Goal: Task Accomplishment & Management: Manage account settings

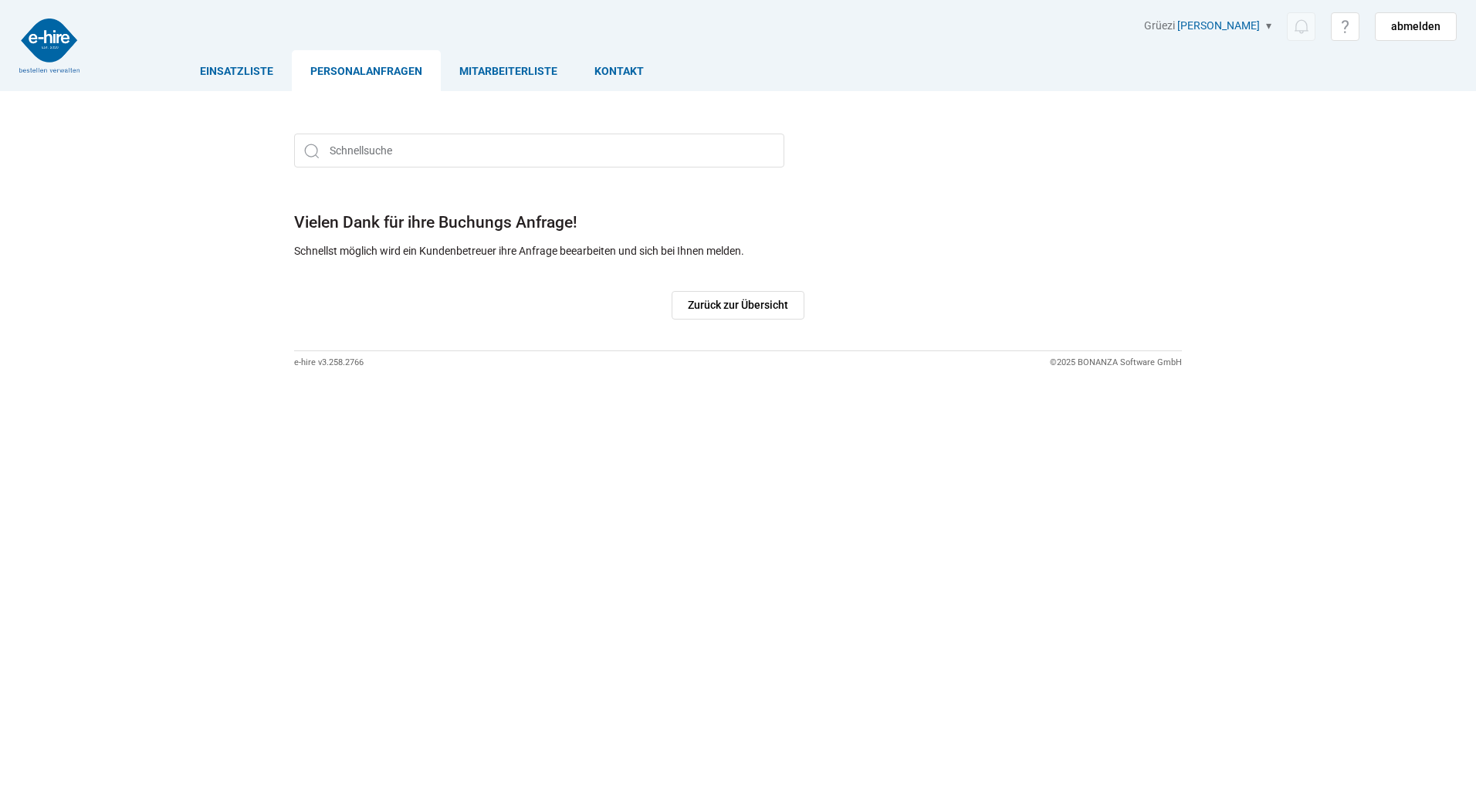
click at [330, 73] on link "Personalanfragen" at bounding box center [366, 71] width 149 height 41
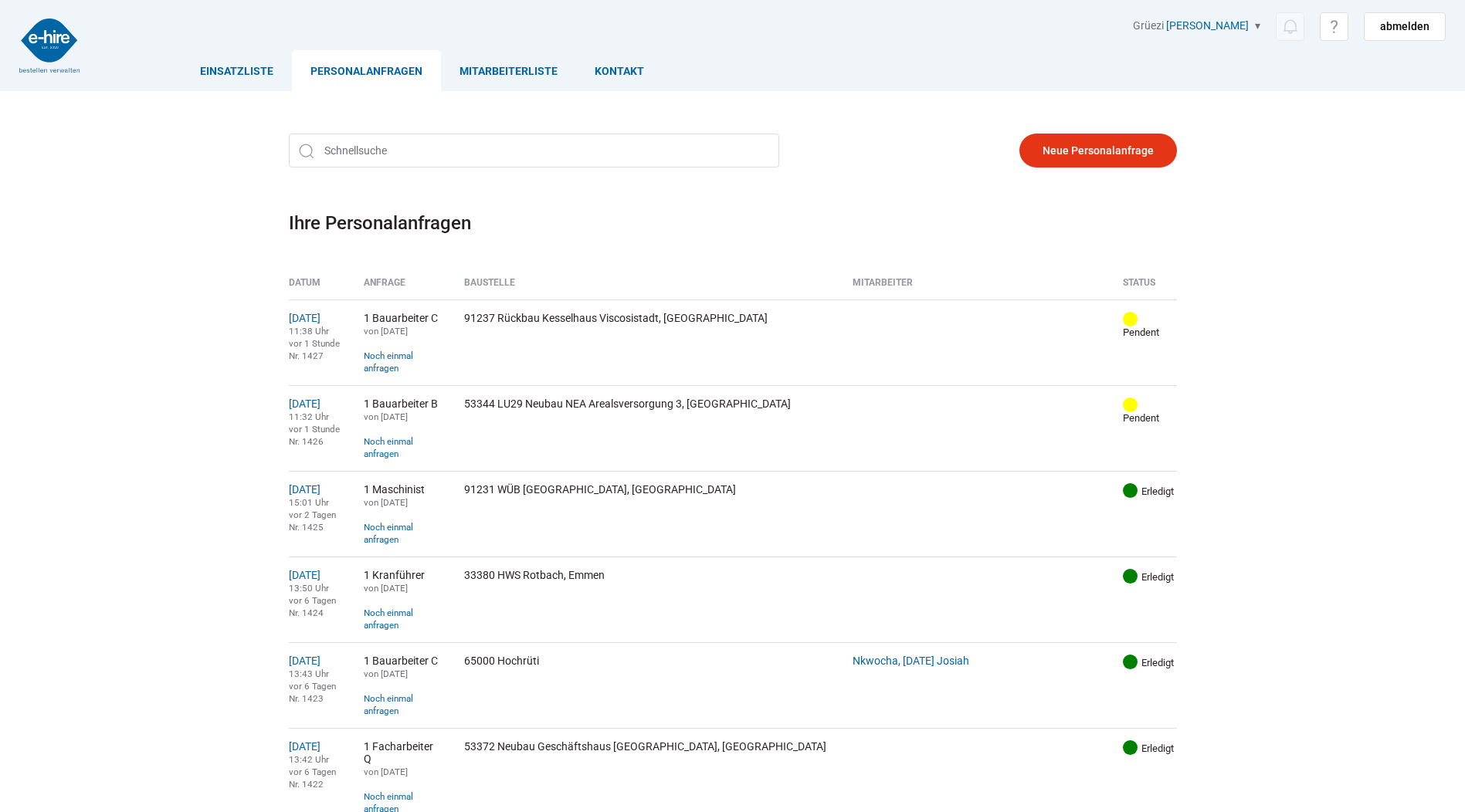
click at [406, 68] on link "Personalanfragen" at bounding box center [366, 71] width 149 height 41
click at [443, 164] on input "text" at bounding box center [534, 150] width 490 height 34
type input "obe"
click at [443, 150] on input "text" at bounding box center [534, 150] width 490 height 34
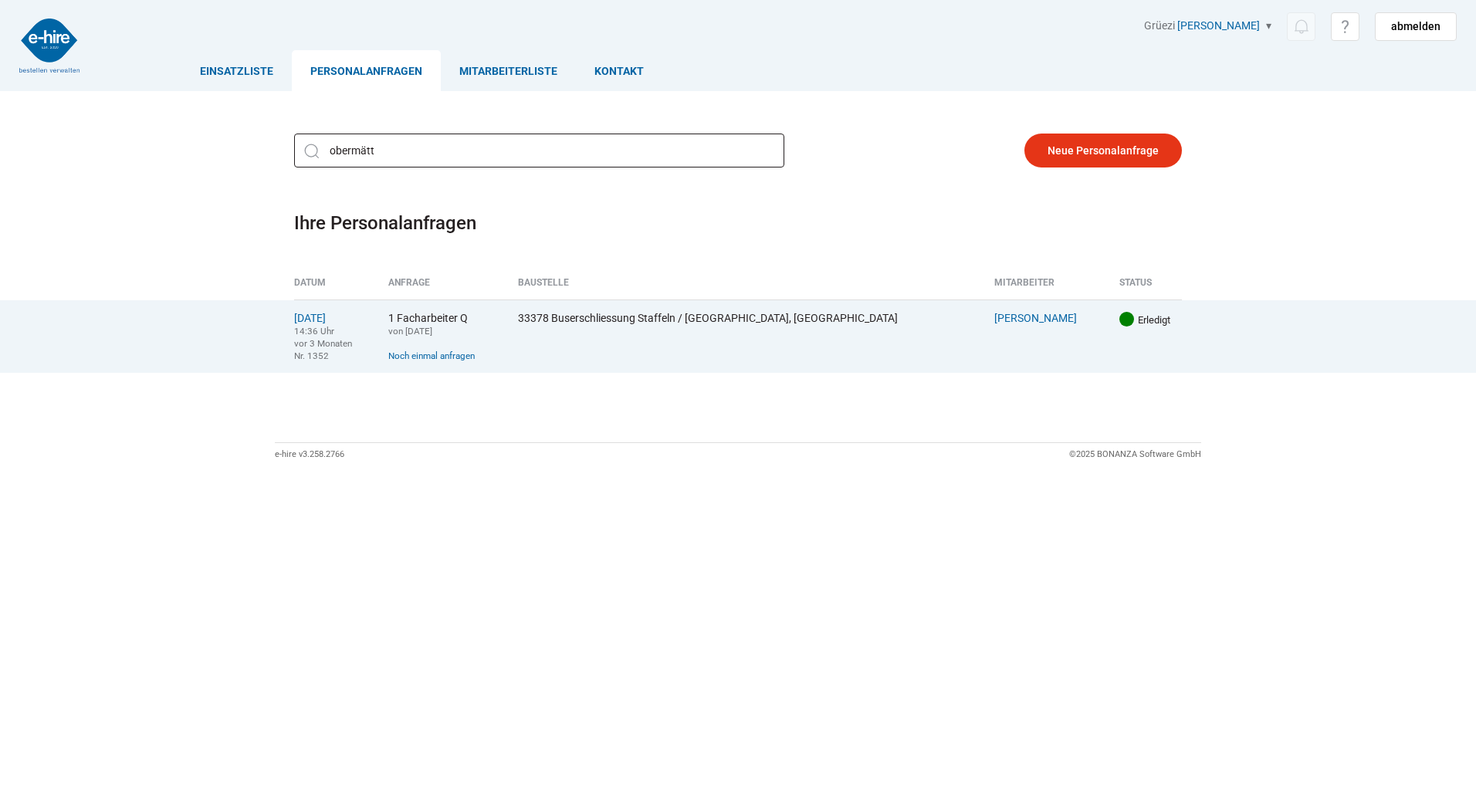
type input "obermätt"
click at [341, 326] on td "24.04.2025 14:36 Uhr vor 3 Monaten Nr. 1352" at bounding box center [335, 336] width 83 height 73
click at [326, 318] on link "[DATE]" at bounding box center [310, 317] width 32 height 12
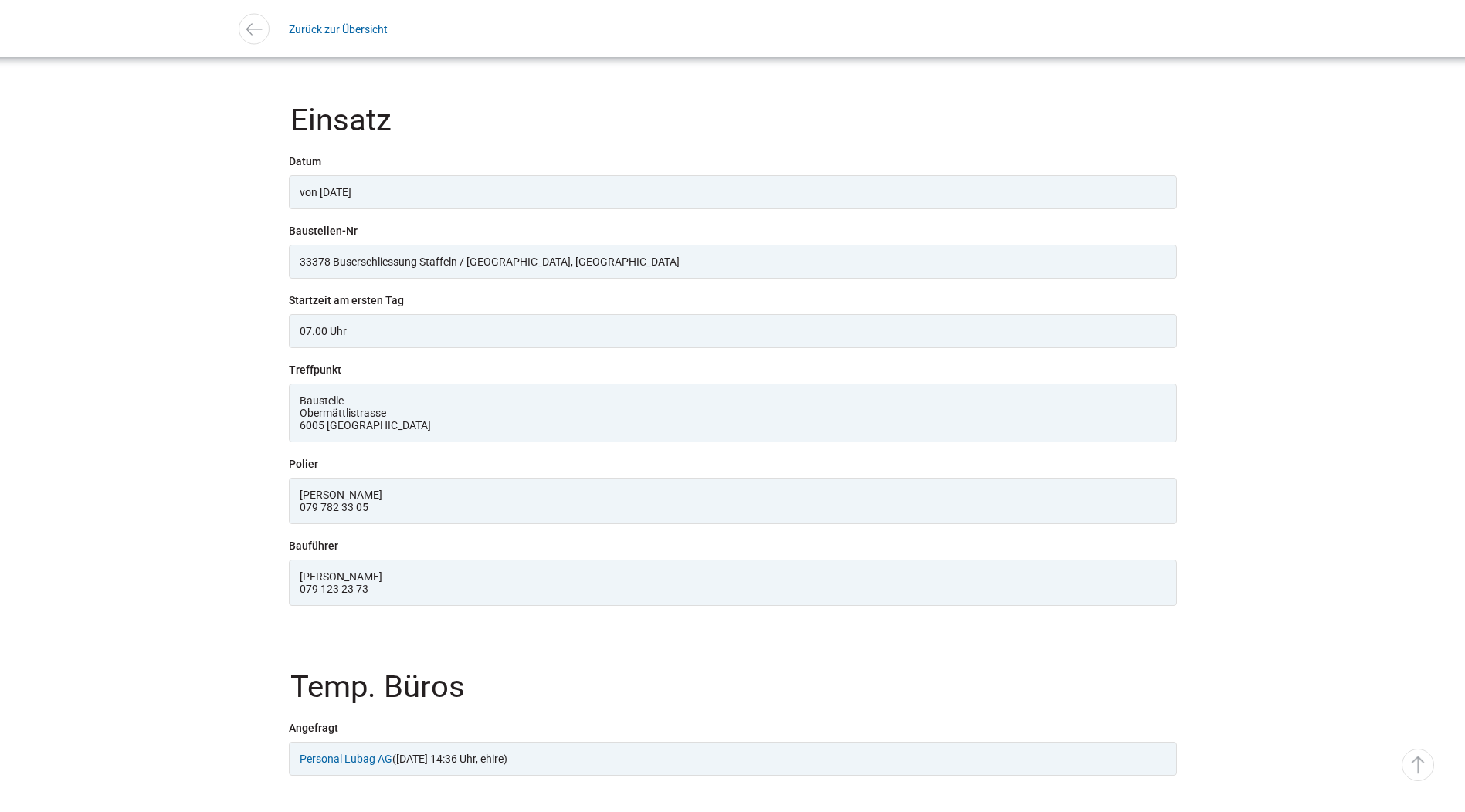
scroll to position [1489, 0]
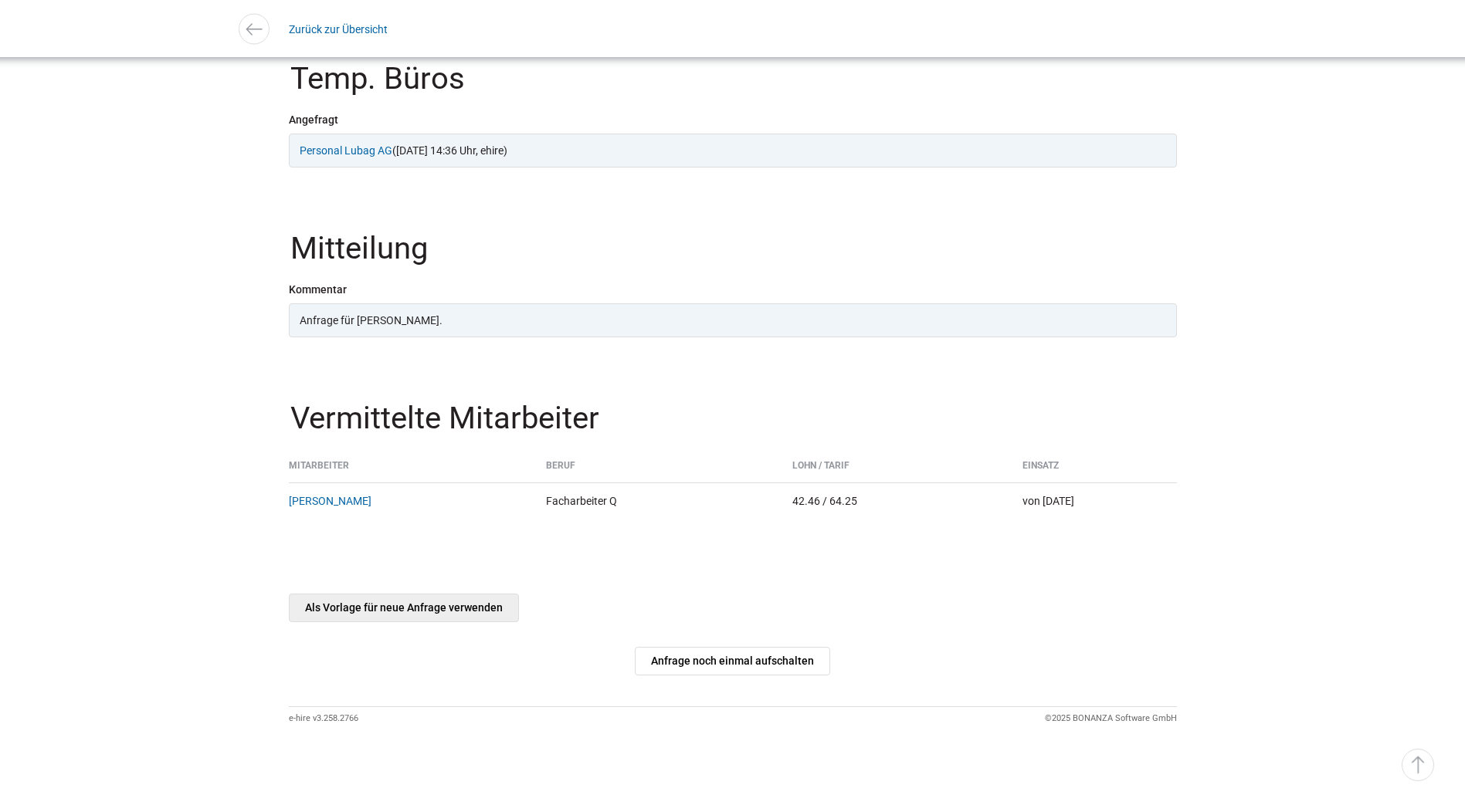
click at [357, 612] on link "Als Vorlage für neue Anfrage verwenden" at bounding box center [404, 608] width 230 height 29
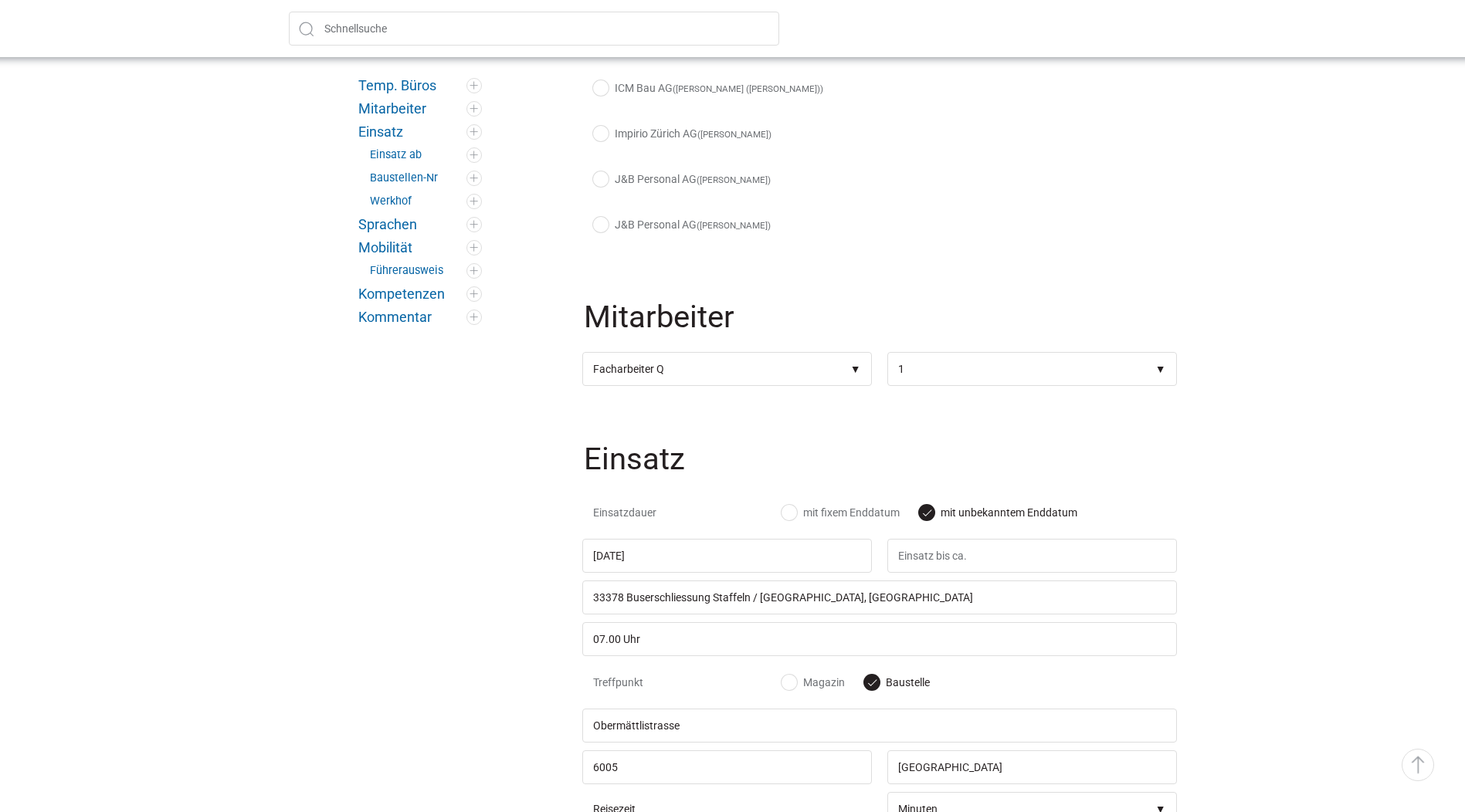
scroll to position [694, 0]
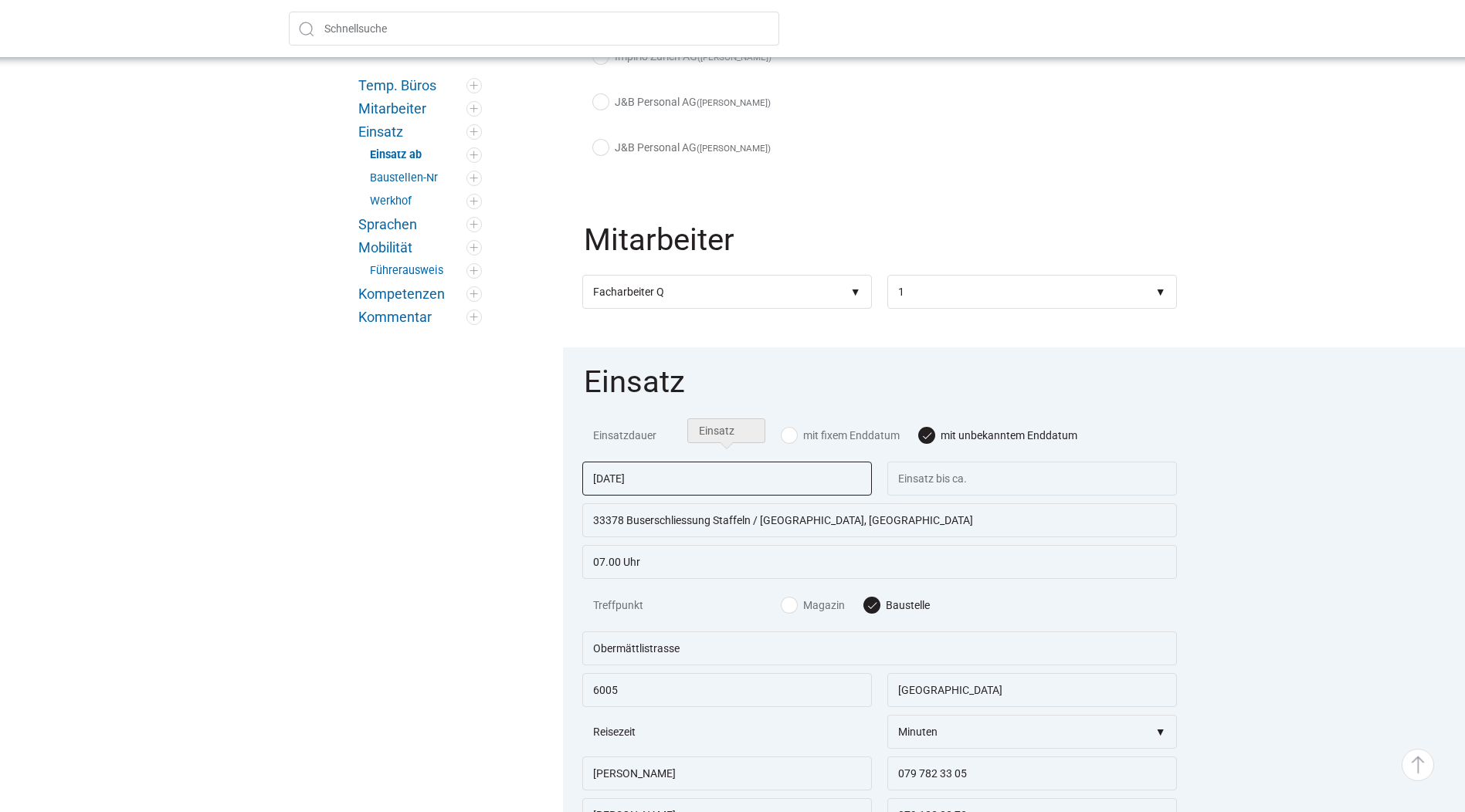
drag, startPoint x: 704, startPoint y: 478, endPoint x: 519, endPoint y: 464, distance: 185.5
click at [519, 464] on div "Temp. Büros Mitarbeiter Einsatz Einsatz ab Baustellen-Nr Werkhof Sprachen Mobil…" at bounding box center [732, 750] width 927 height 2293
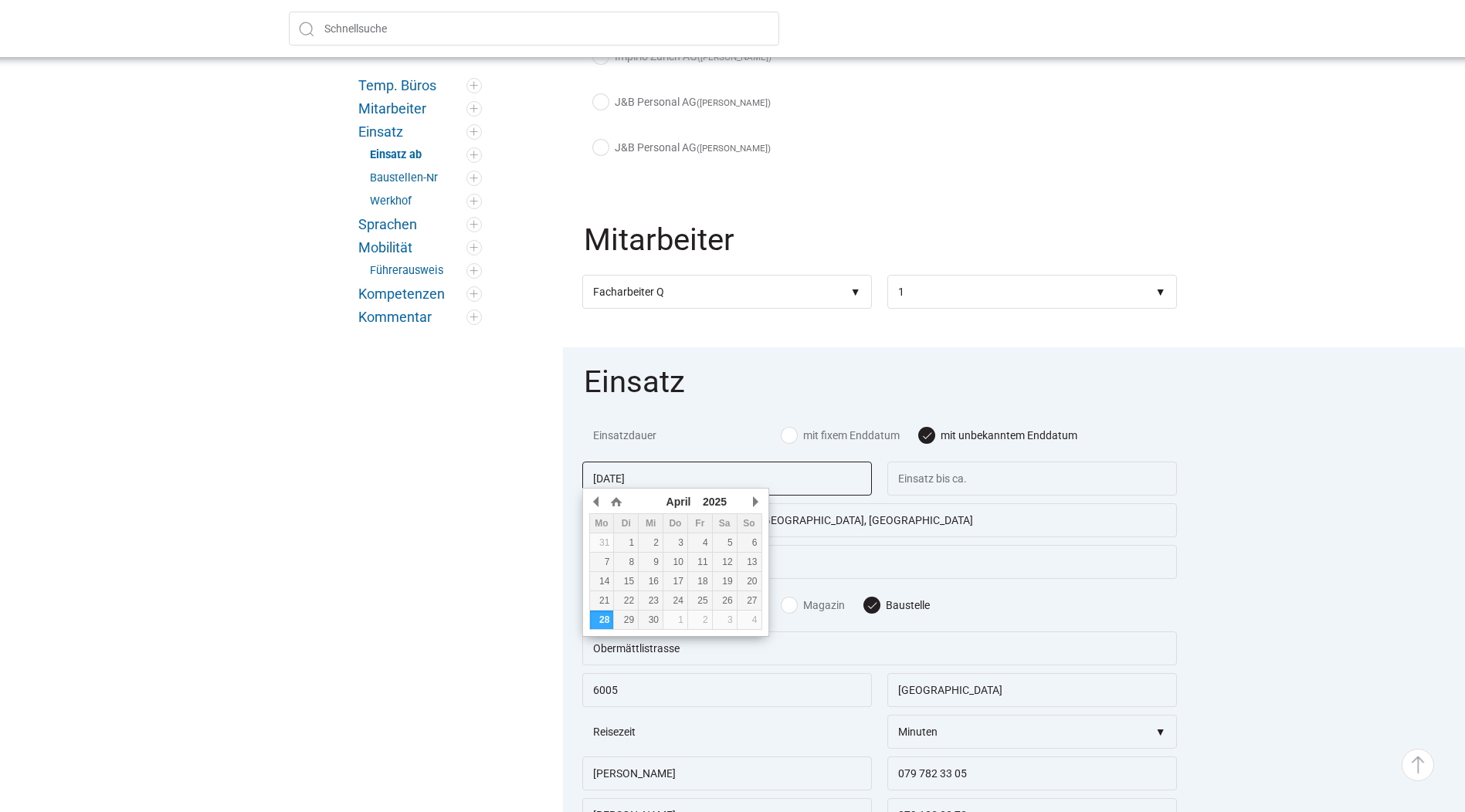
type input "25.08.2025"
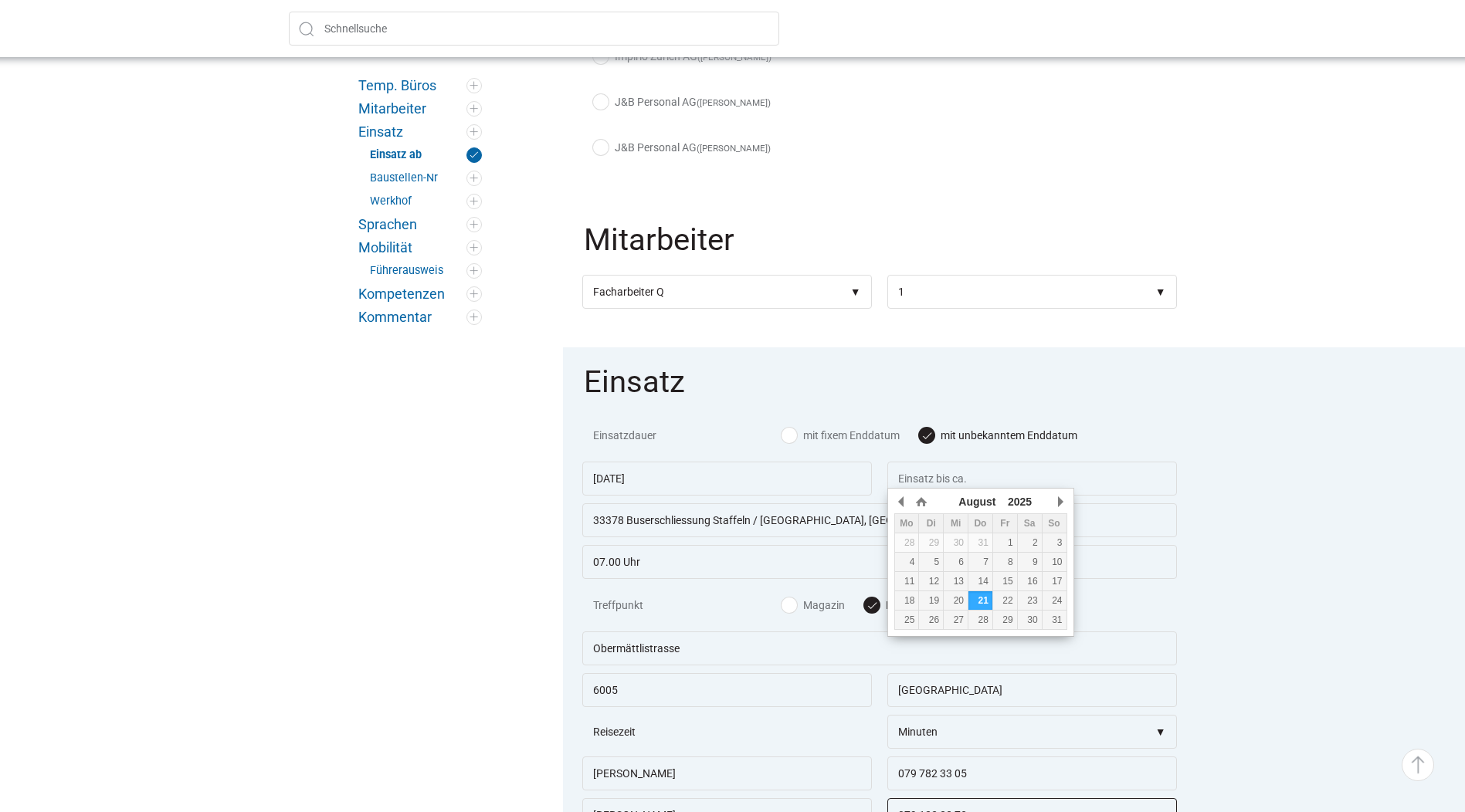
click at [1196, 374] on fieldset "Einsatz Einsatzdauer mit fixem Enddatum mit unbekanntem Enddatum 25.08.2025 333…" at bounding box center [879, 602] width 633 height 511
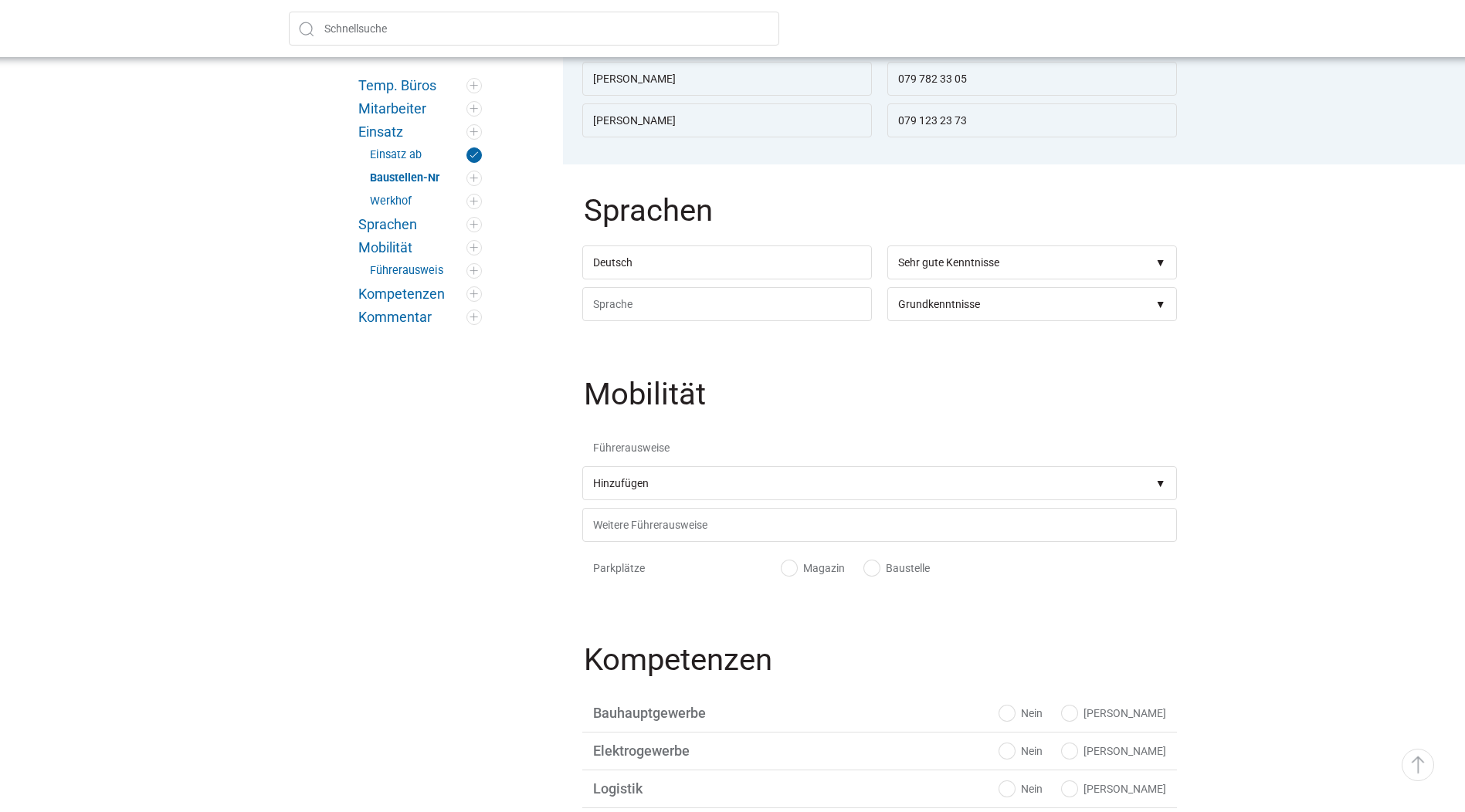
scroll to position [1698, 0]
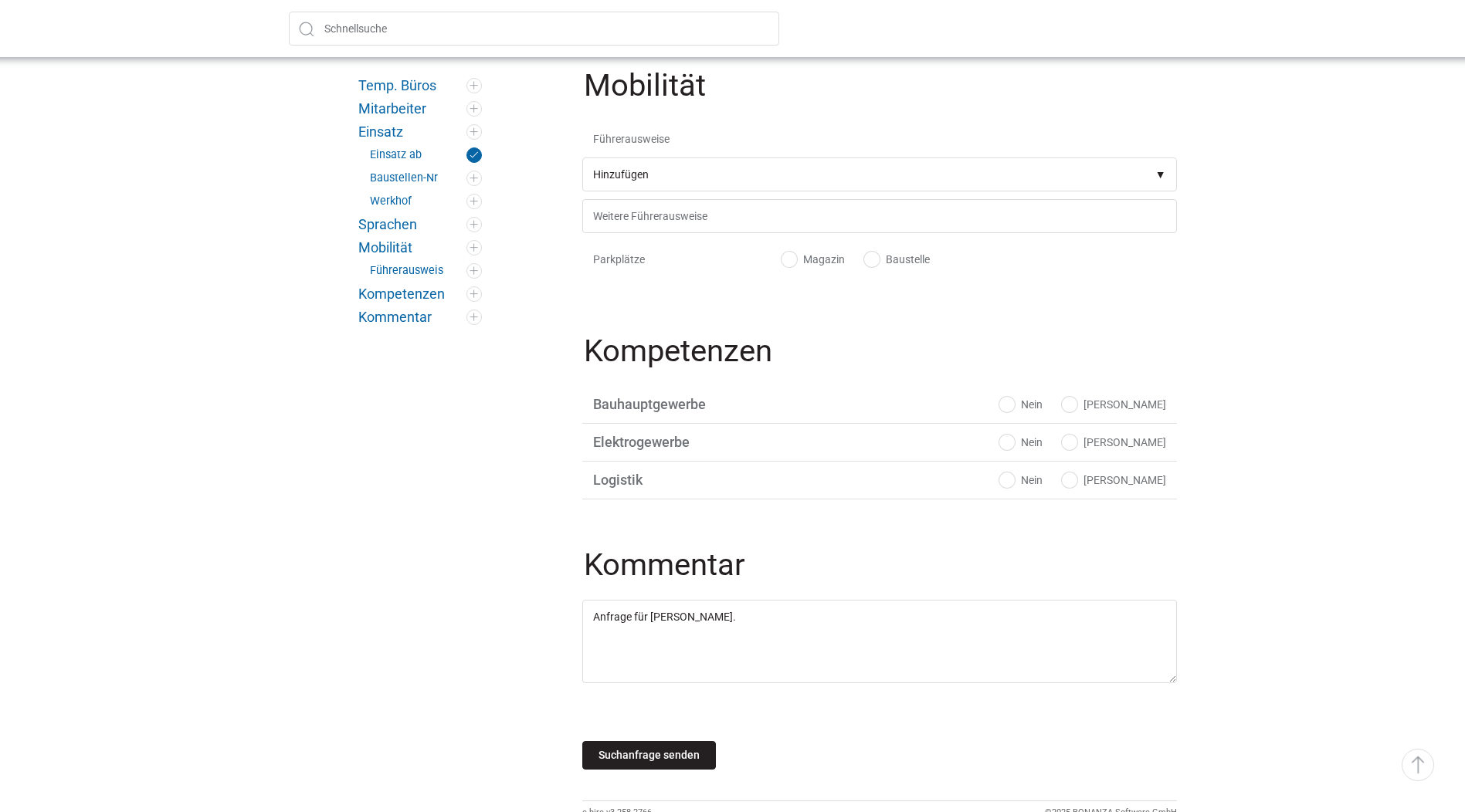
click at [676, 769] on input "Suchanfrage senden" at bounding box center [649, 754] width 134 height 29
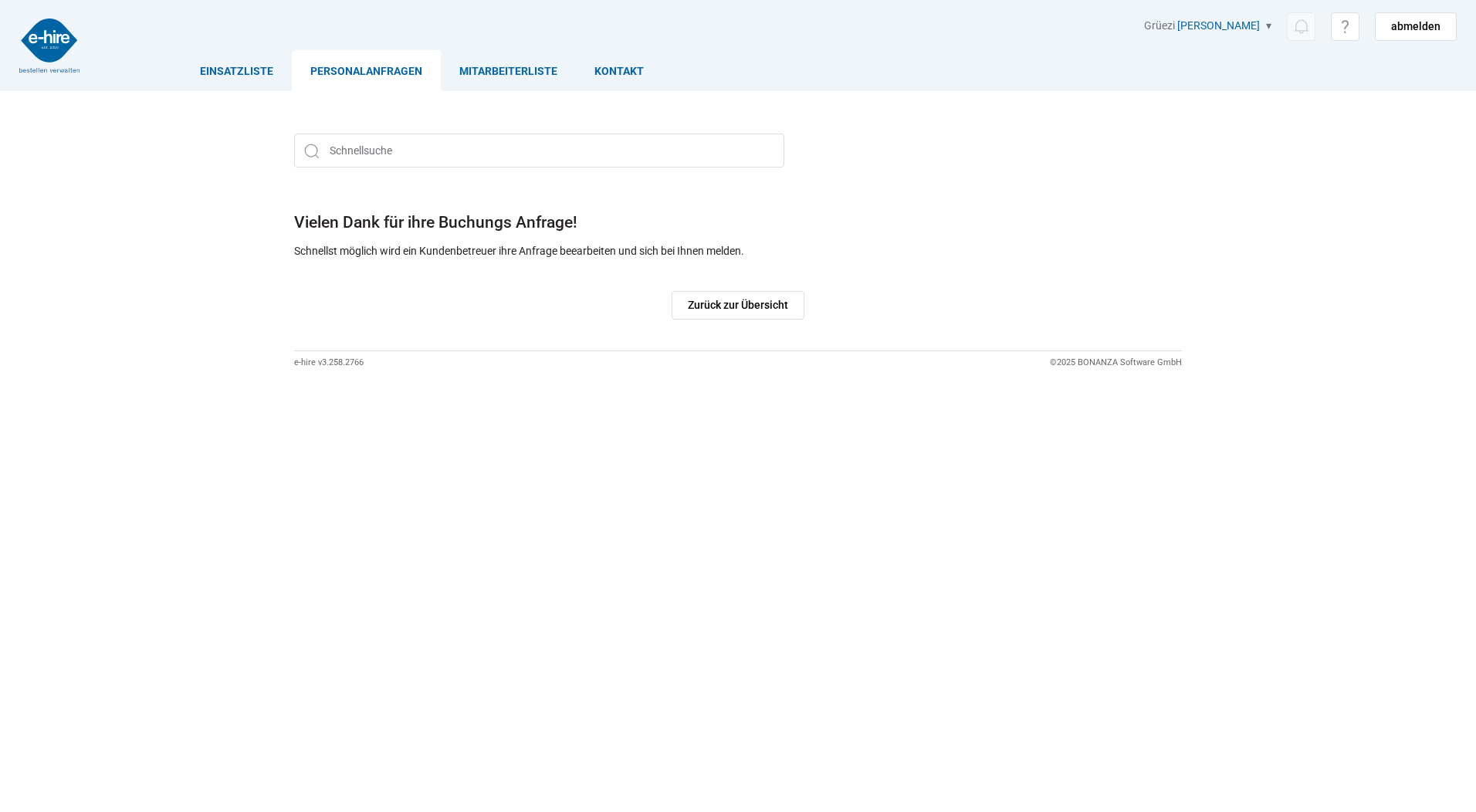
click at [337, 71] on link "Personalanfragen" at bounding box center [366, 71] width 149 height 41
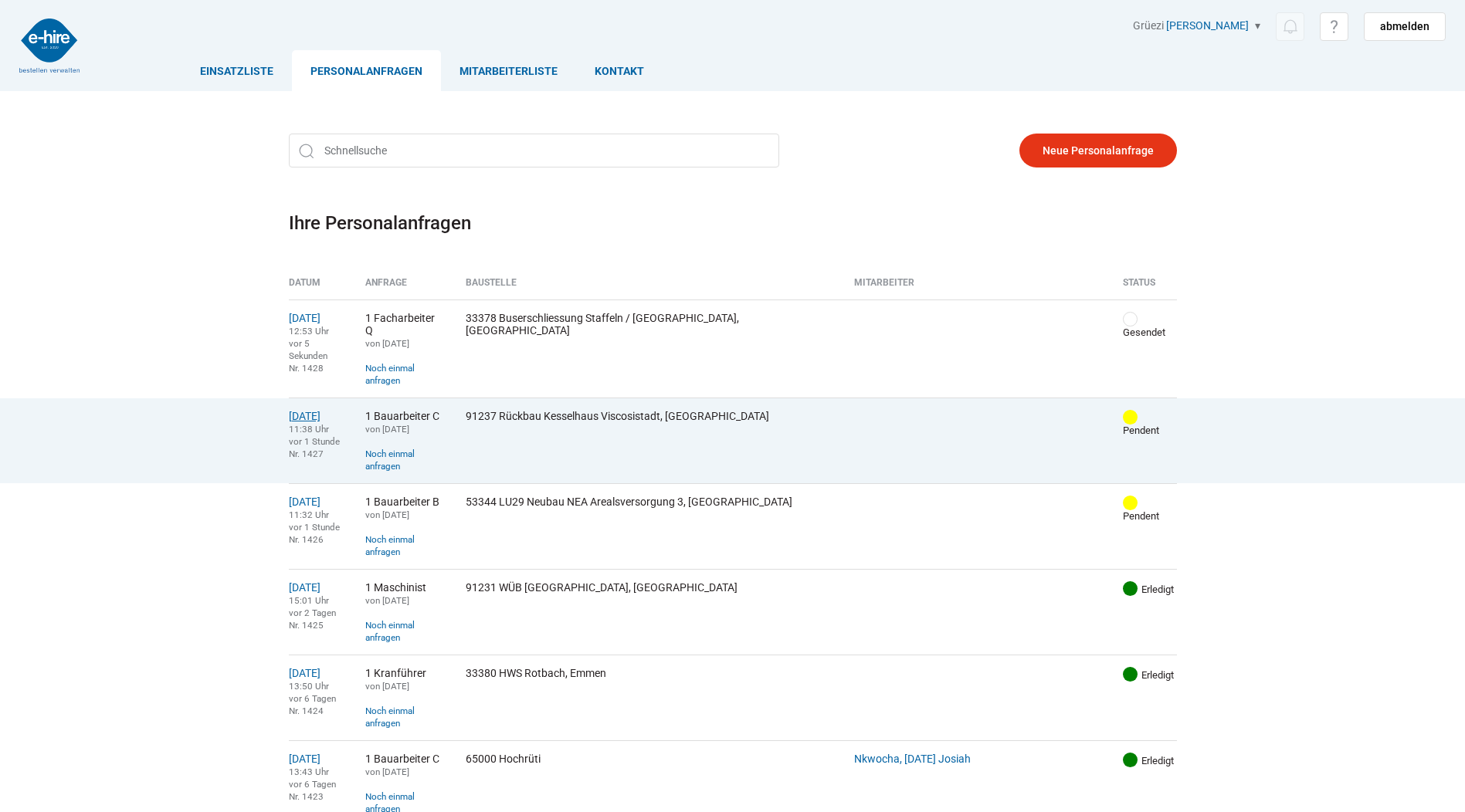
click at [316, 410] on link "21.08.2025" at bounding box center [305, 416] width 32 height 12
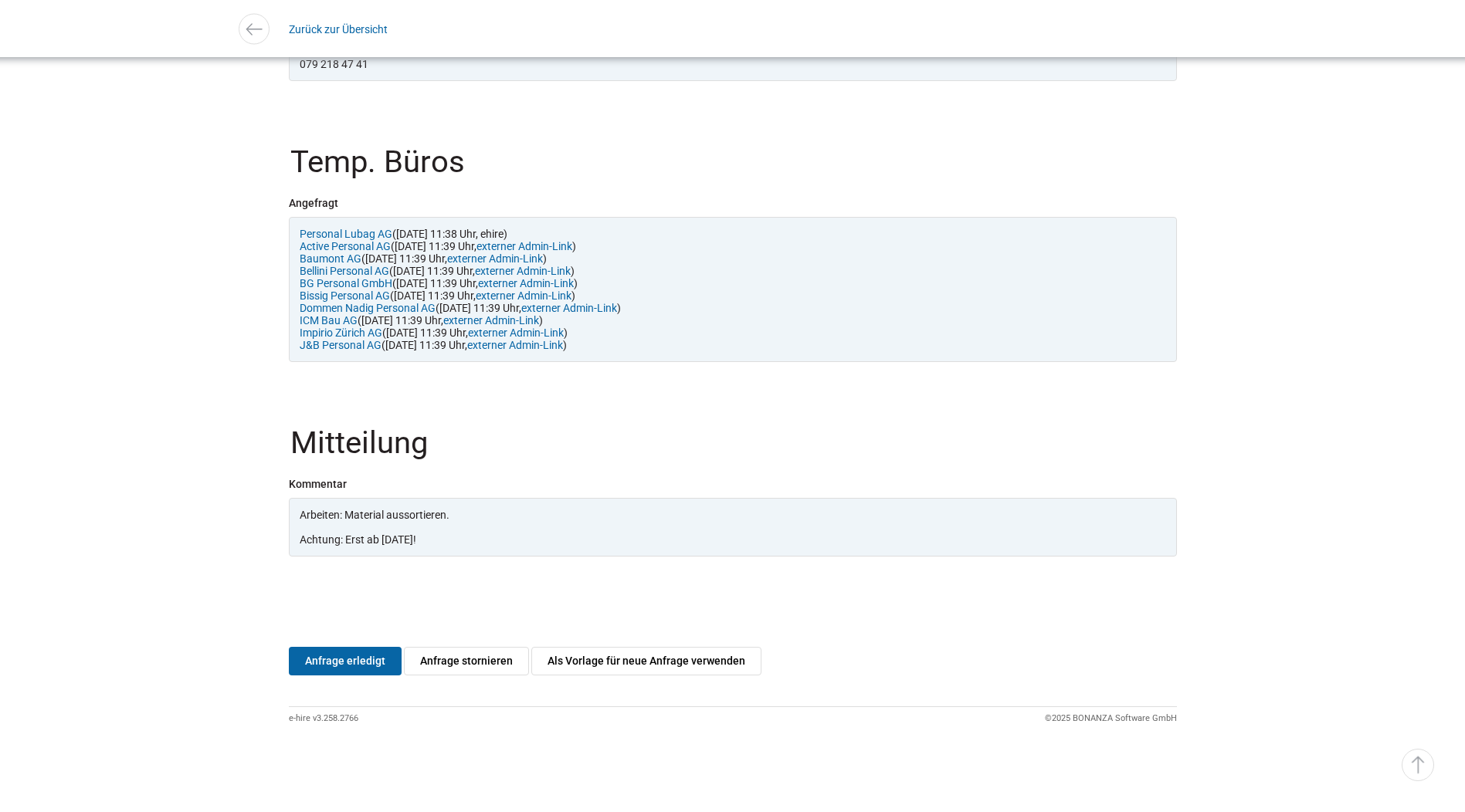
scroll to position [1411, 0]
click at [333, 659] on link "Anfrage erledigt" at bounding box center [344, 661] width 112 height 29
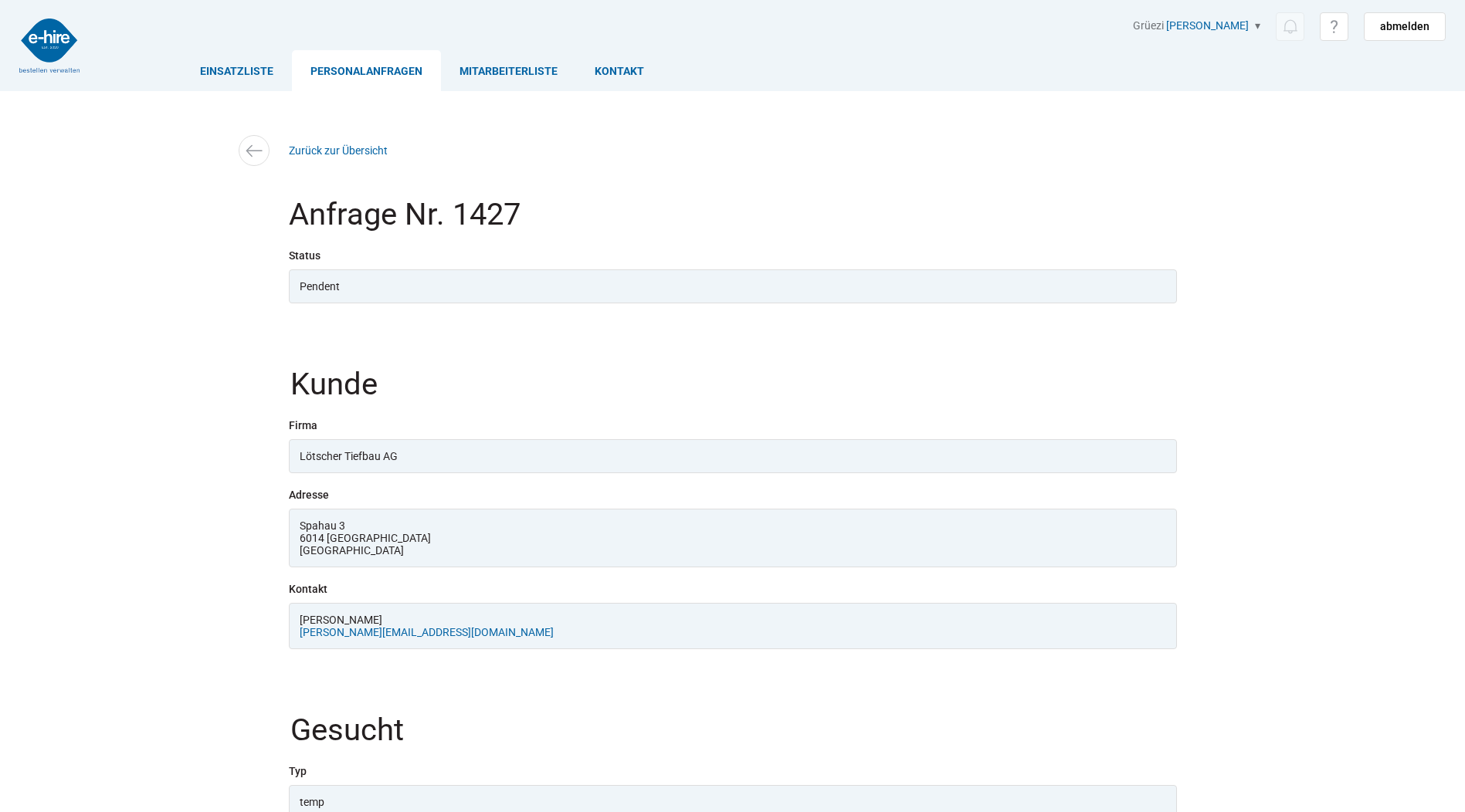
click at [354, 59] on link "Personalanfragen" at bounding box center [366, 71] width 149 height 41
click at [350, 78] on link "Personalanfragen" at bounding box center [366, 71] width 149 height 41
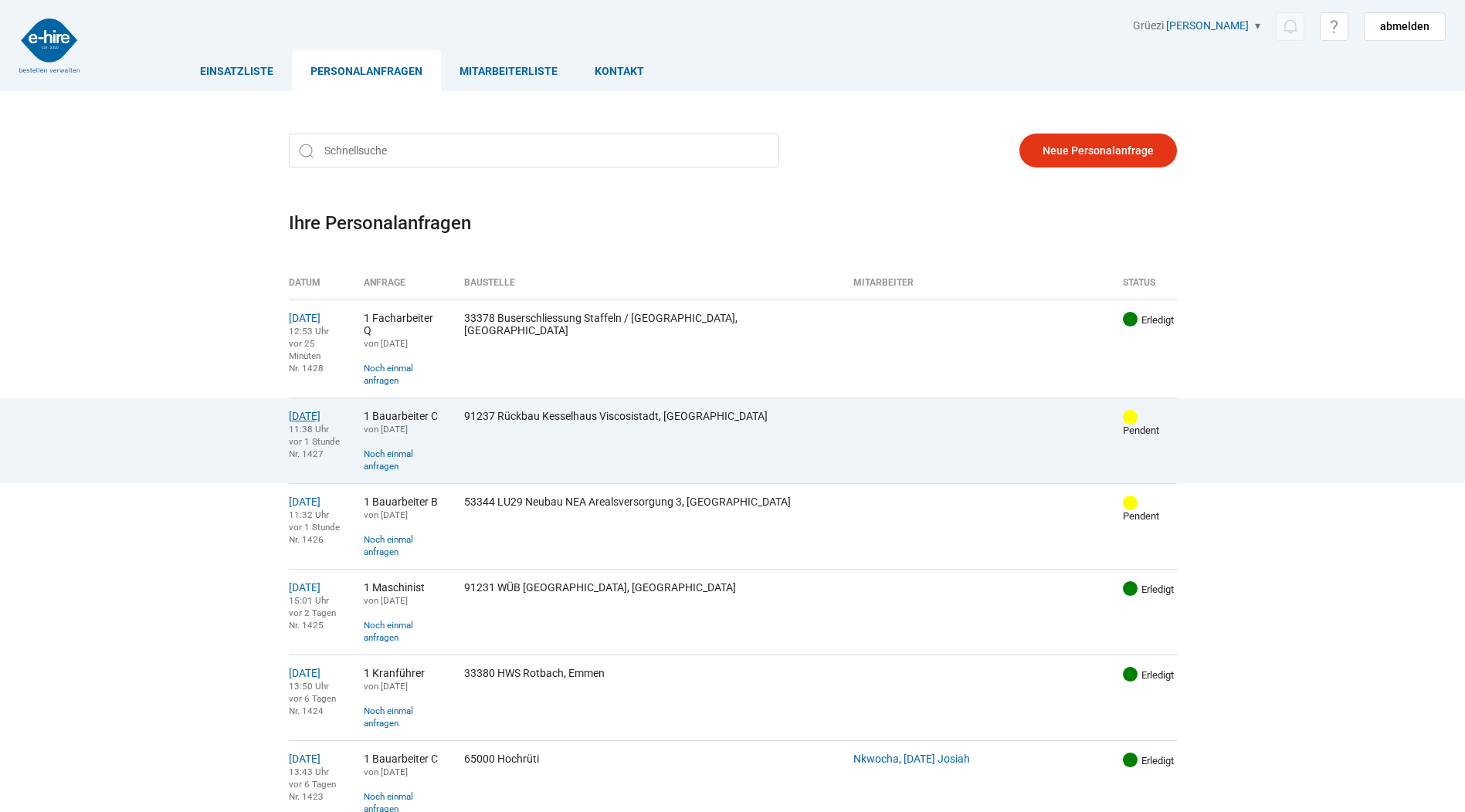
click at [318, 410] on link "[DATE]" at bounding box center [305, 416] width 32 height 12
click at [315, 410] on link "21.08.2025" at bounding box center [305, 416] width 32 height 12
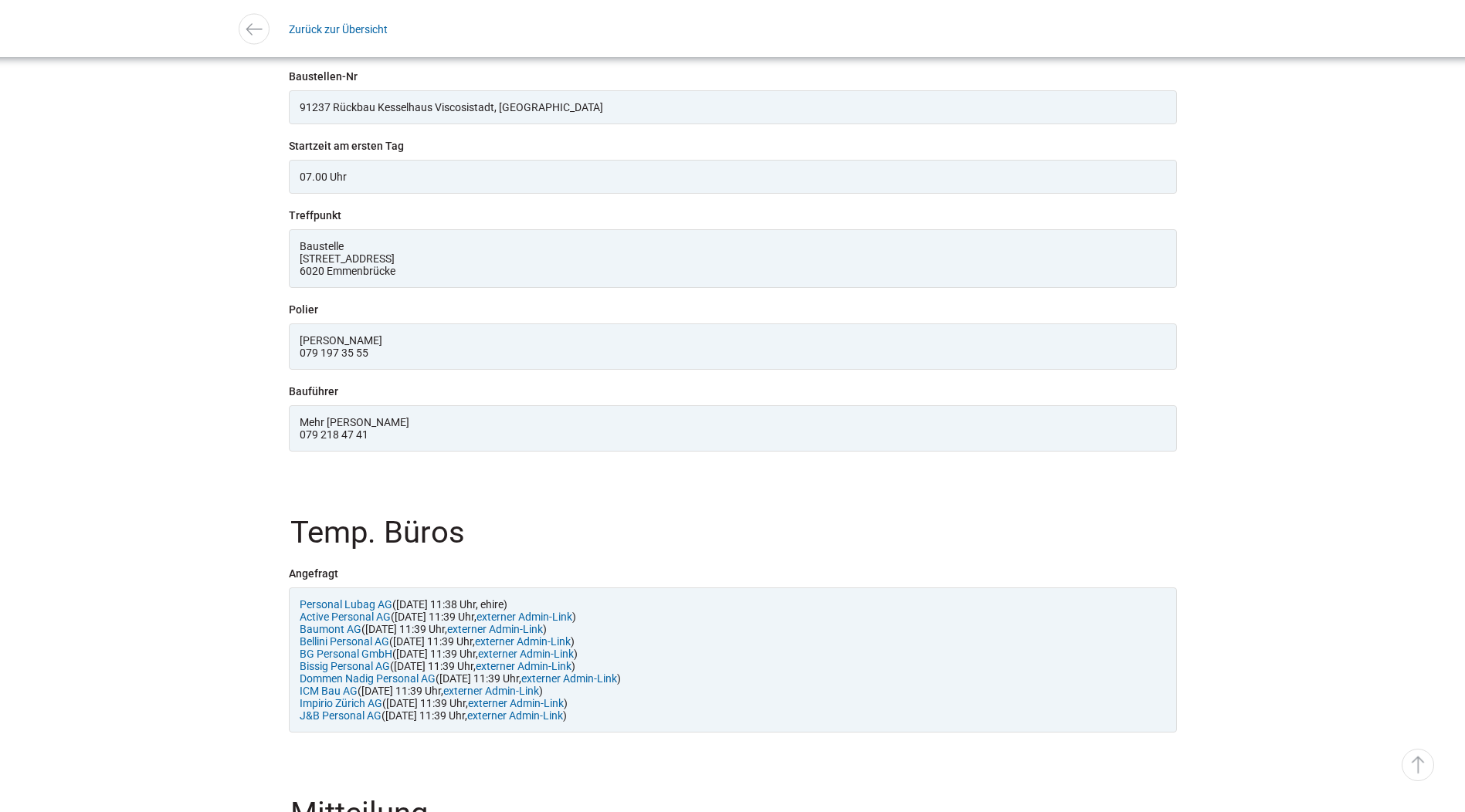
scroll to position [1411, 0]
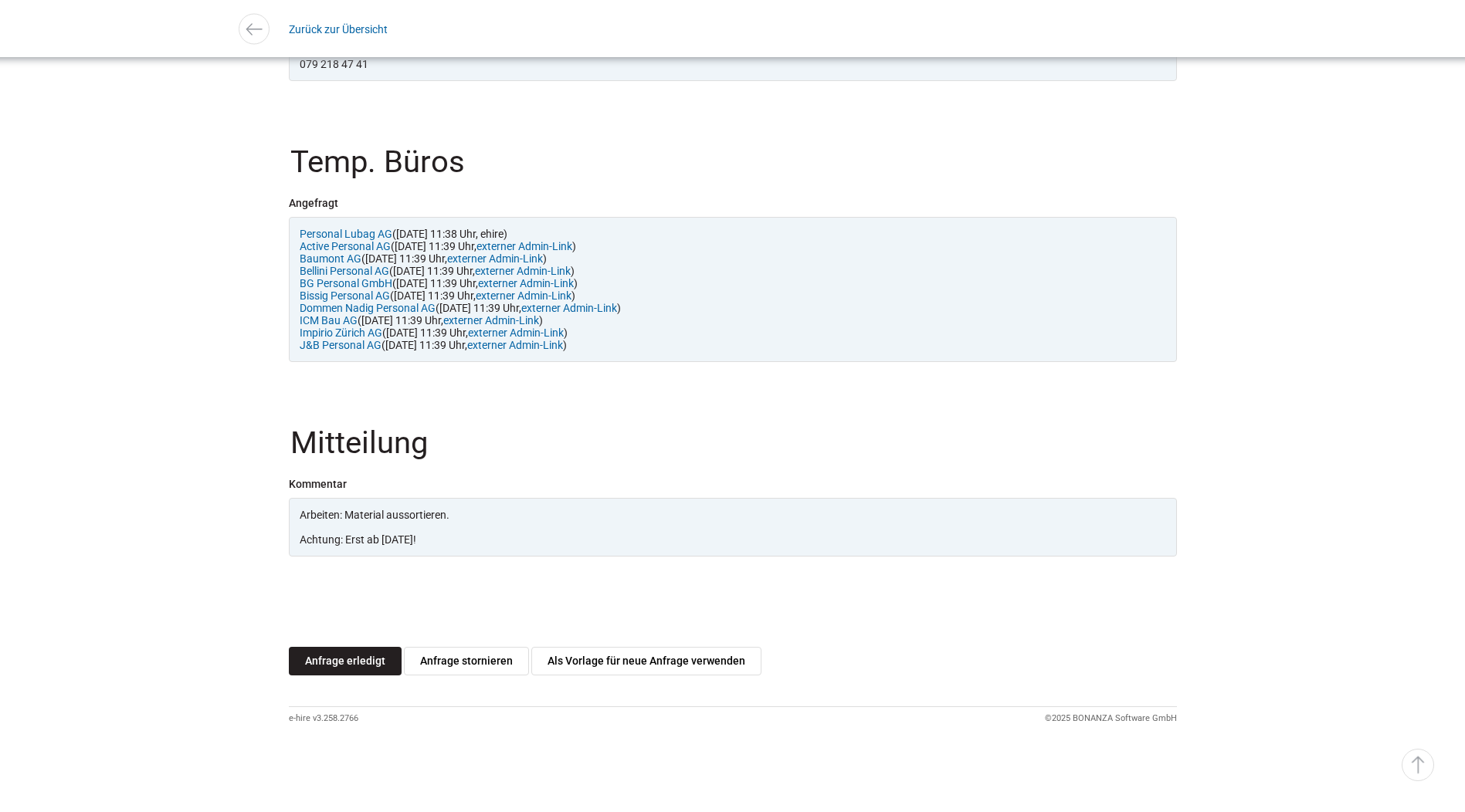
click at [362, 672] on link "Anfrage erledigt" at bounding box center [344, 661] width 112 height 29
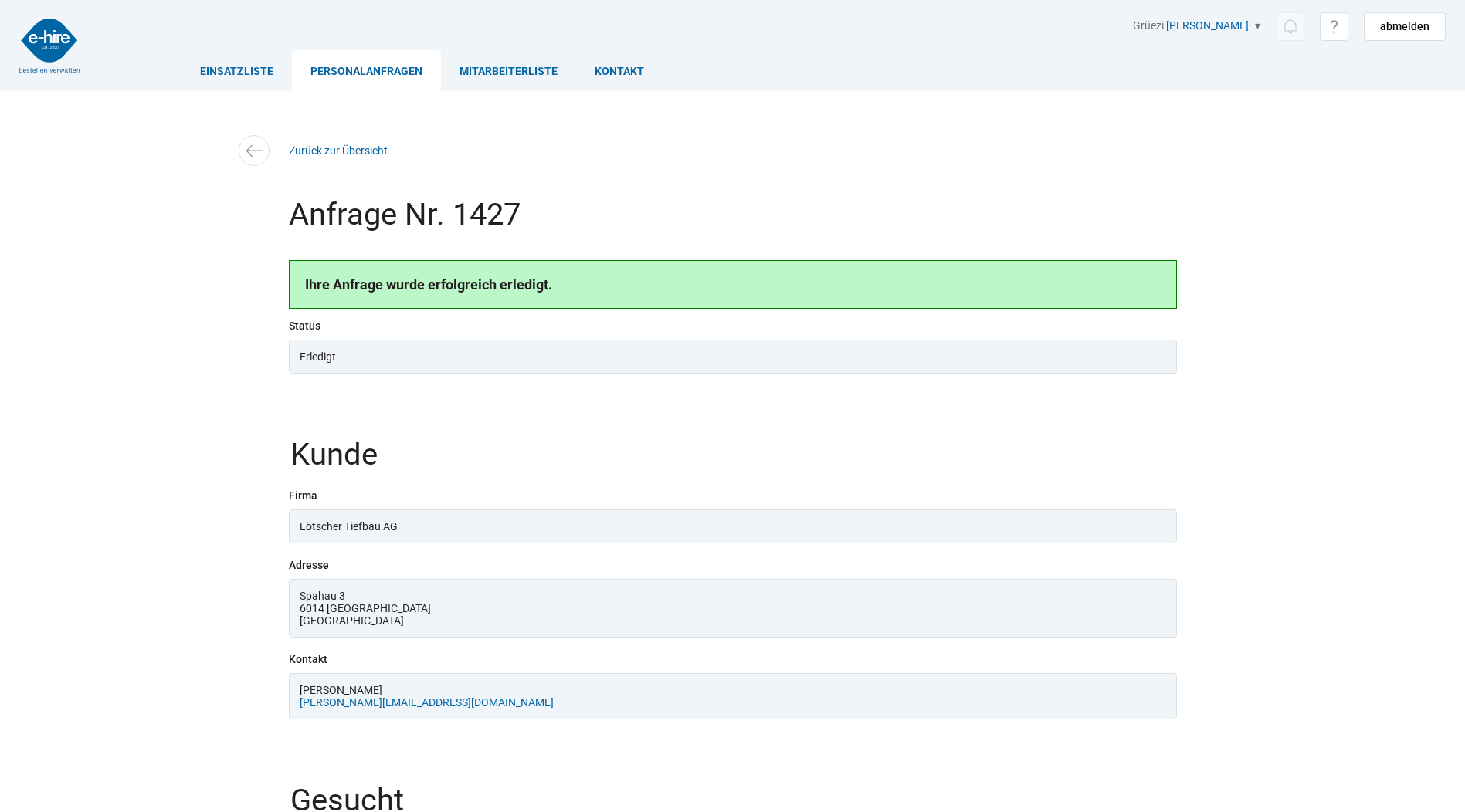
click at [378, 71] on link "Personalanfragen" at bounding box center [366, 71] width 149 height 41
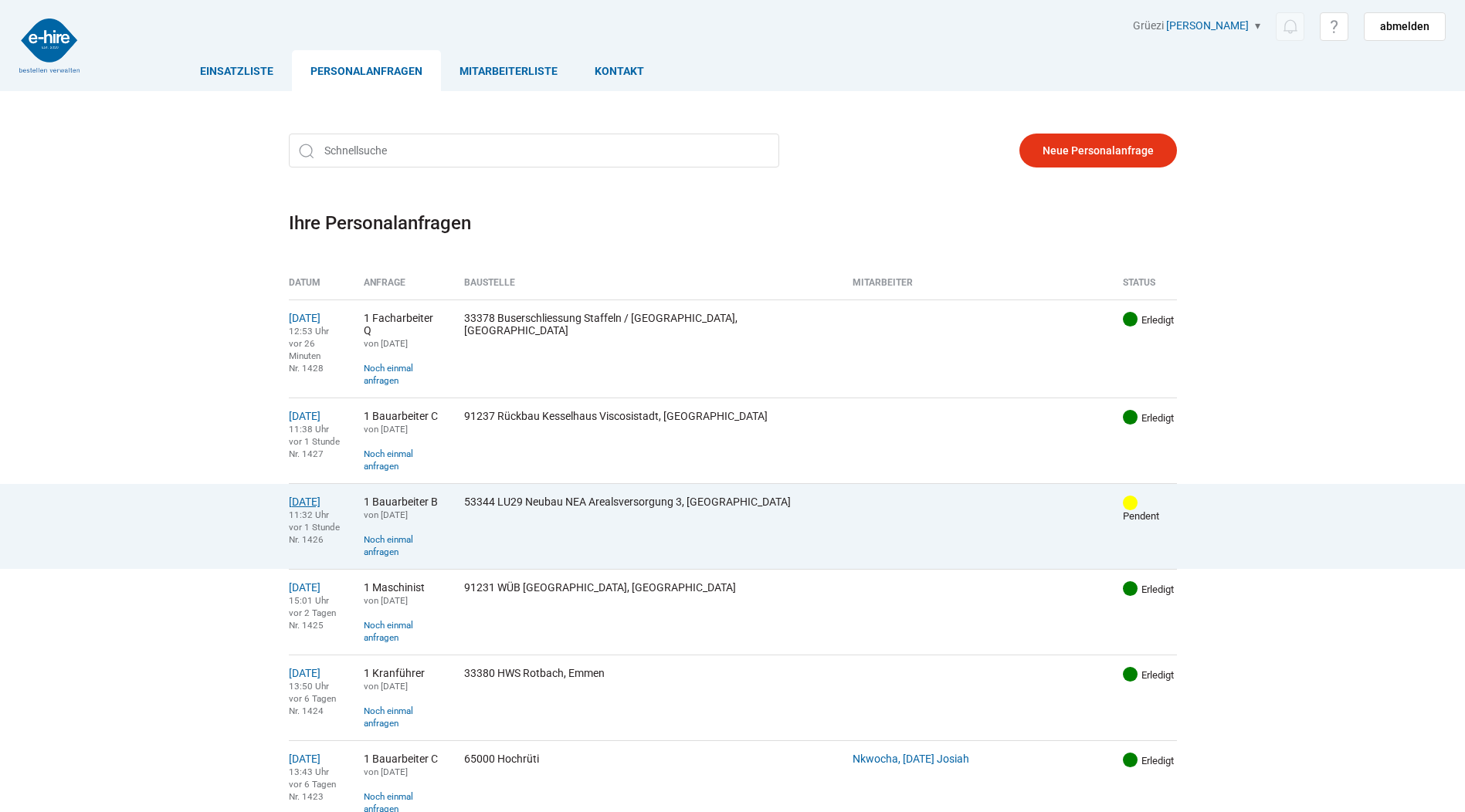
click at [297, 496] on link "[DATE]" at bounding box center [305, 501] width 32 height 12
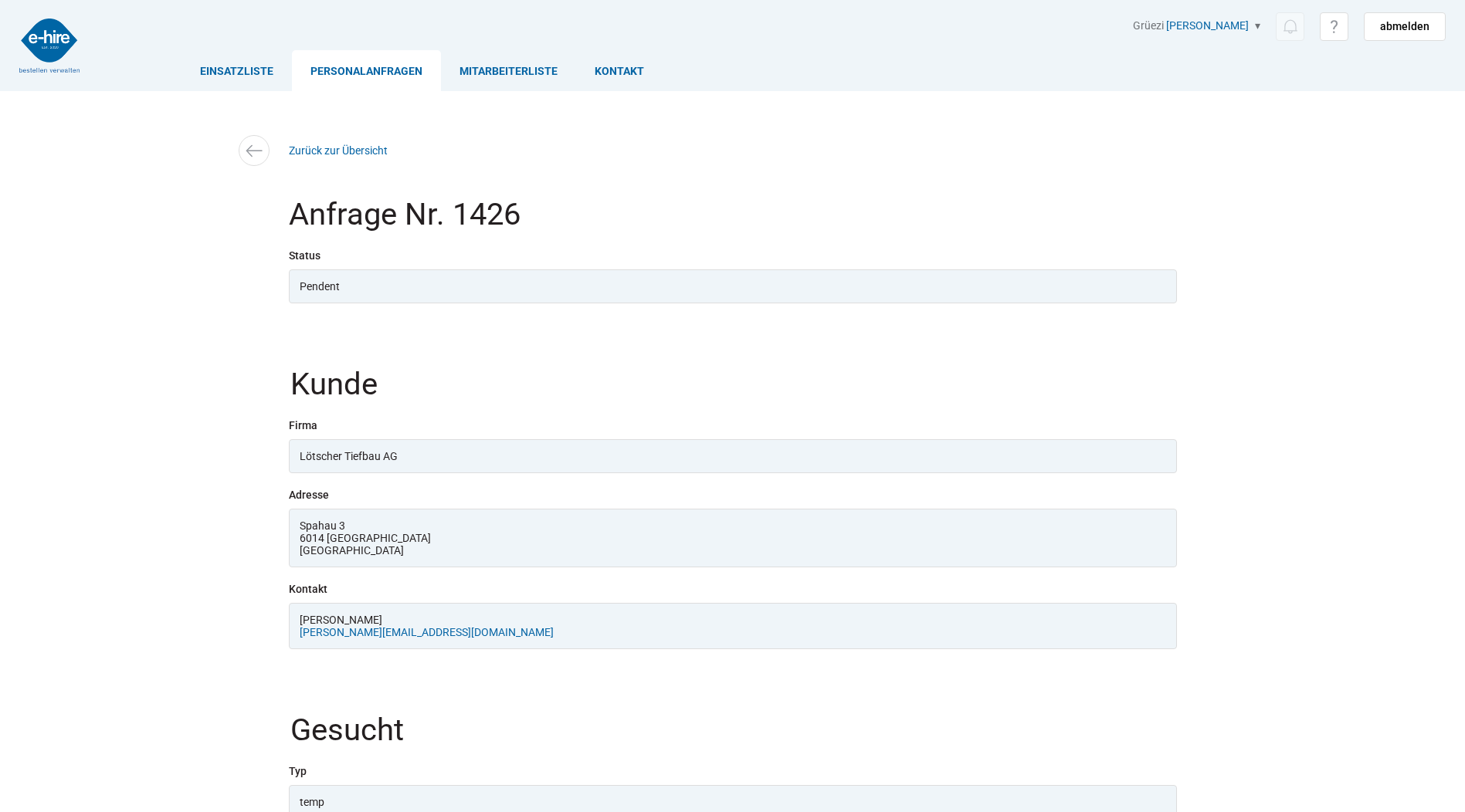
click at [344, 71] on link "Personalanfragen" at bounding box center [366, 71] width 149 height 41
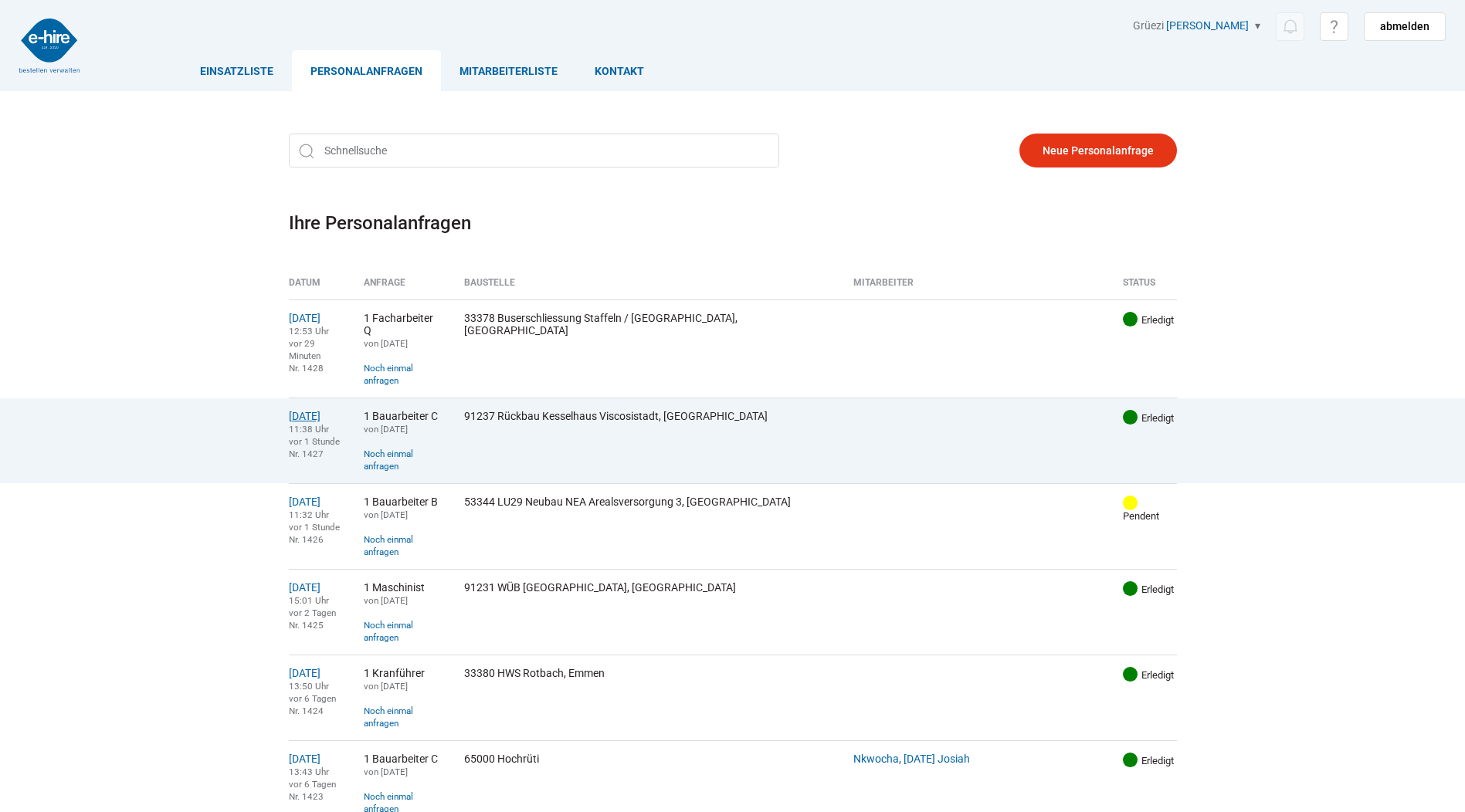
click at [320, 410] on link "21.08.2025" at bounding box center [305, 416] width 32 height 12
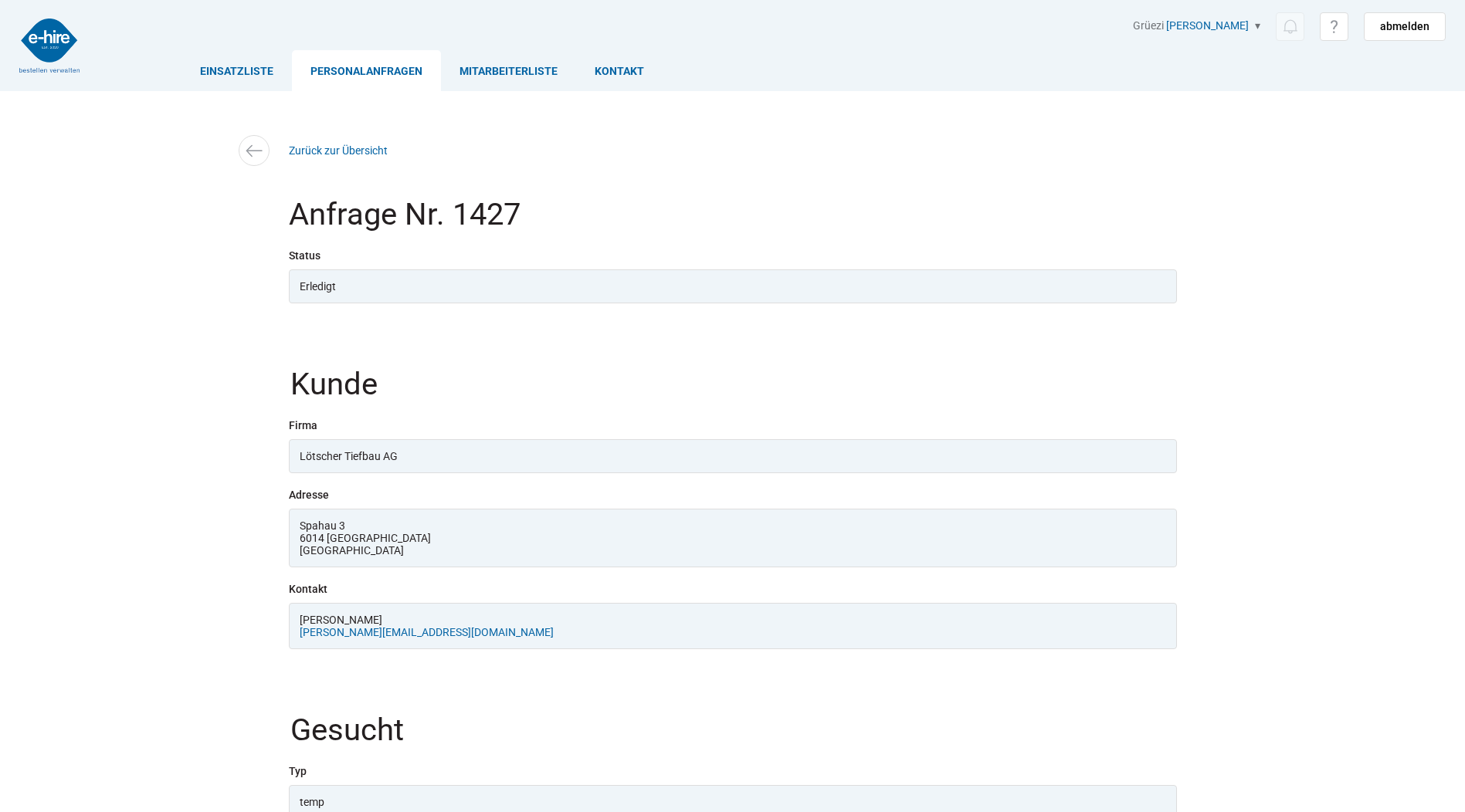
click at [354, 66] on link "Personalanfragen" at bounding box center [366, 71] width 149 height 41
click at [365, 45] on div "Einsatzliste Personalanfragen Mitarbeiterliste Kontakt" at bounding box center [812, 55] width 1264 height 71
click at [351, 69] on link "Personalanfragen" at bounding box center [366, 71] width 149 height 41
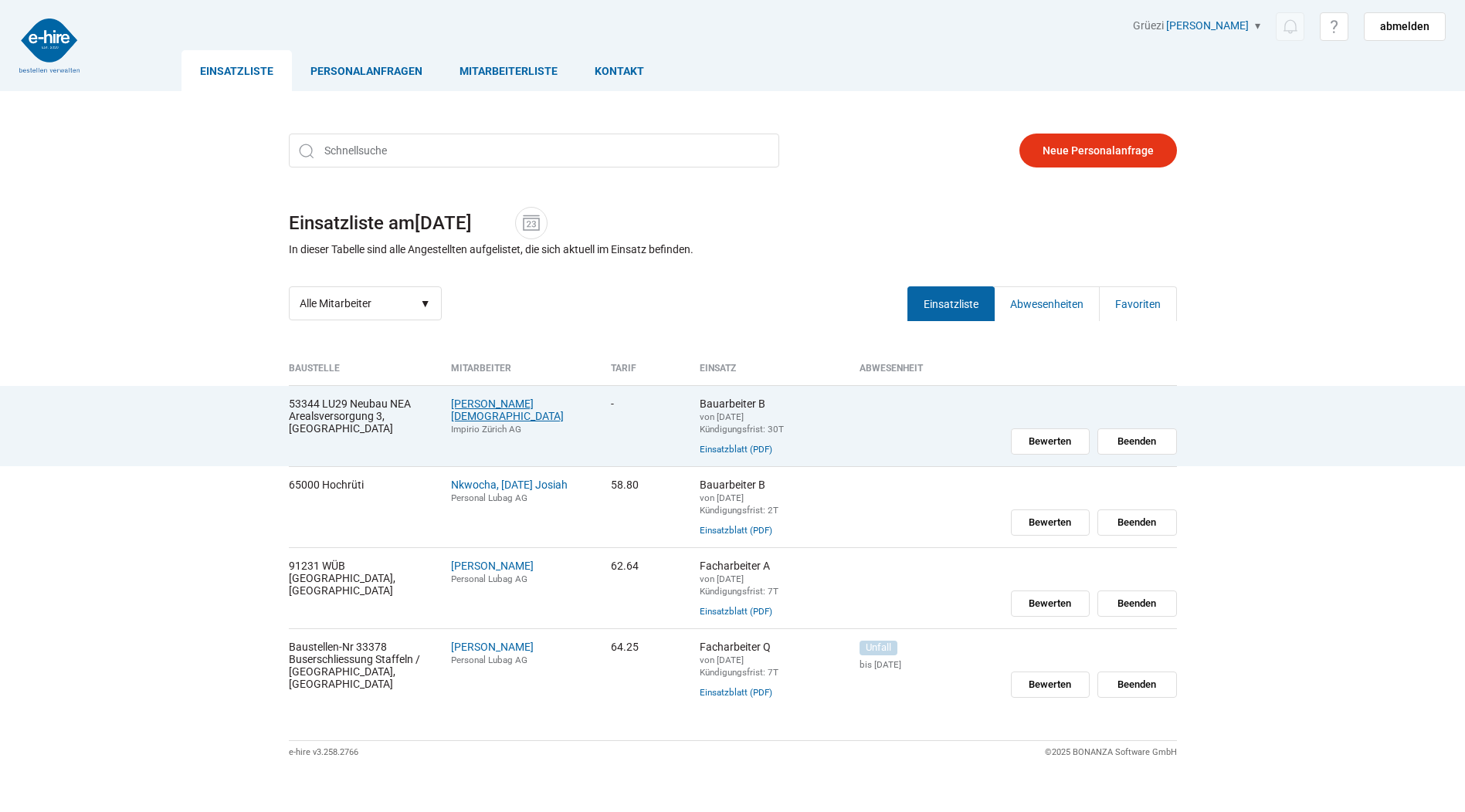
click at [458, 402] on link "Rial Amigo, Jesus" at bounding box center [507, 409] width 112 height 25
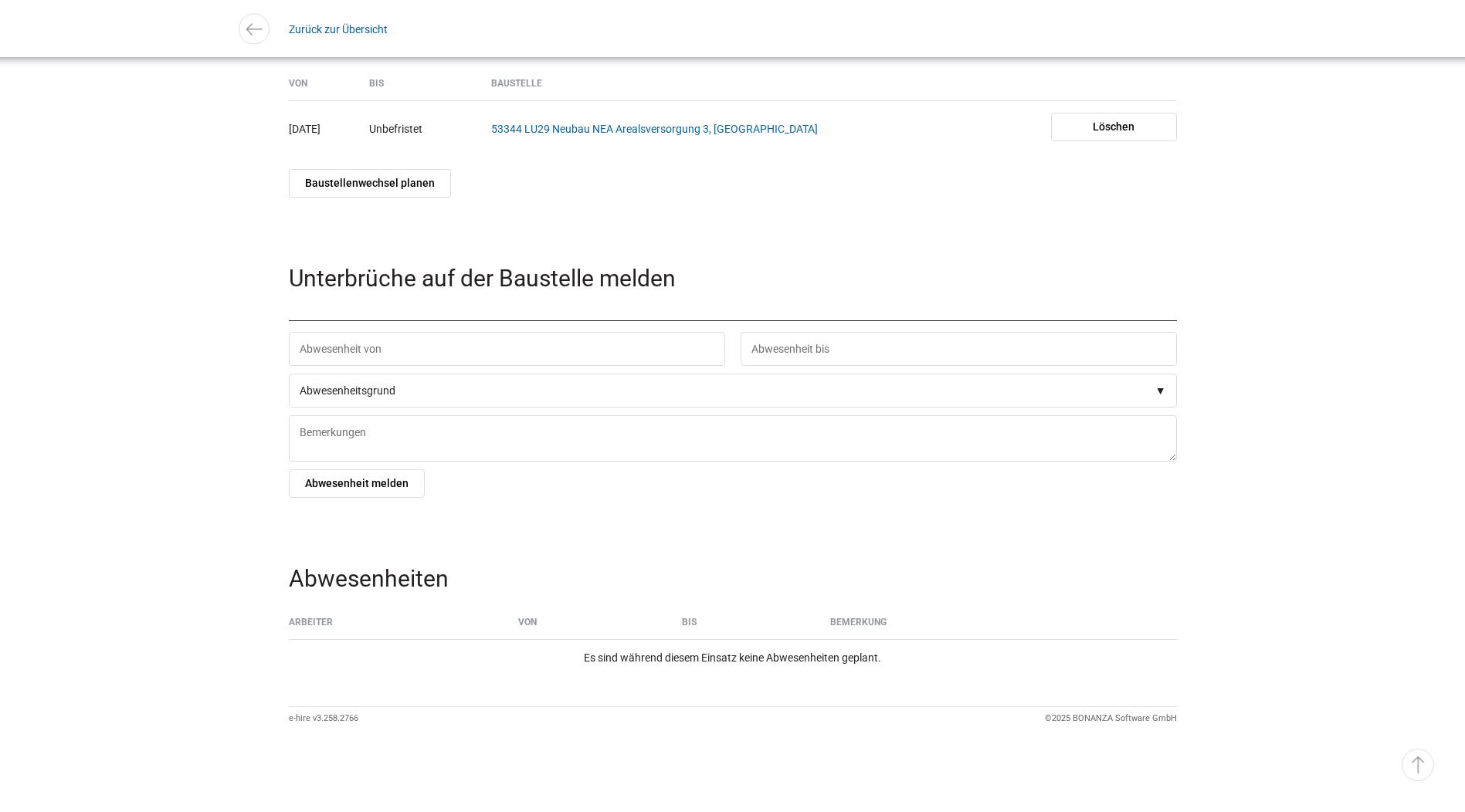
scroll to position [1639, 0]
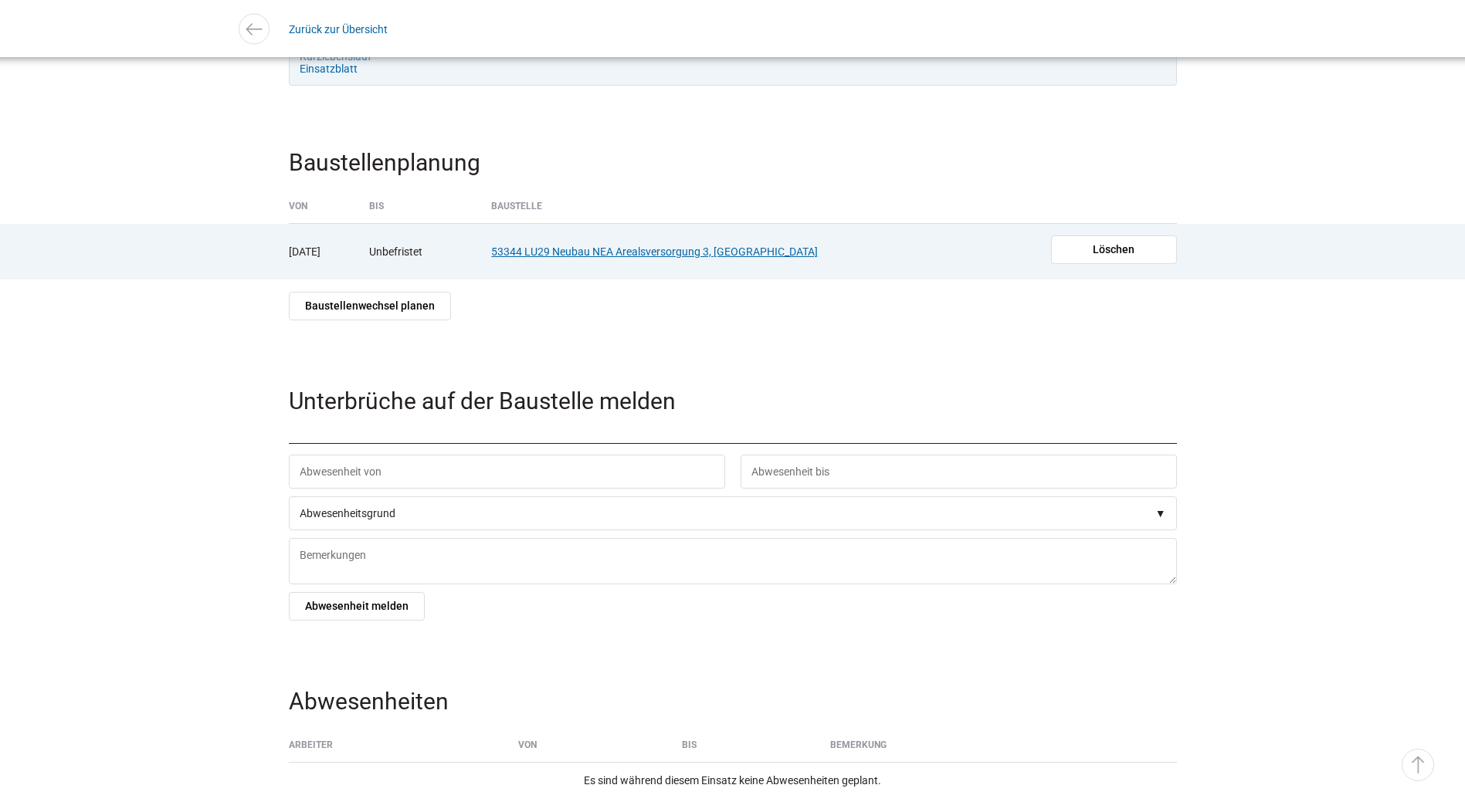
click at [707, 258] on link "53344 LU29 Neubau NEA Arealsversorgung 3, [GEOGRAPHIC_DATA]" at bounding box center [655, 251] width 327 height 12
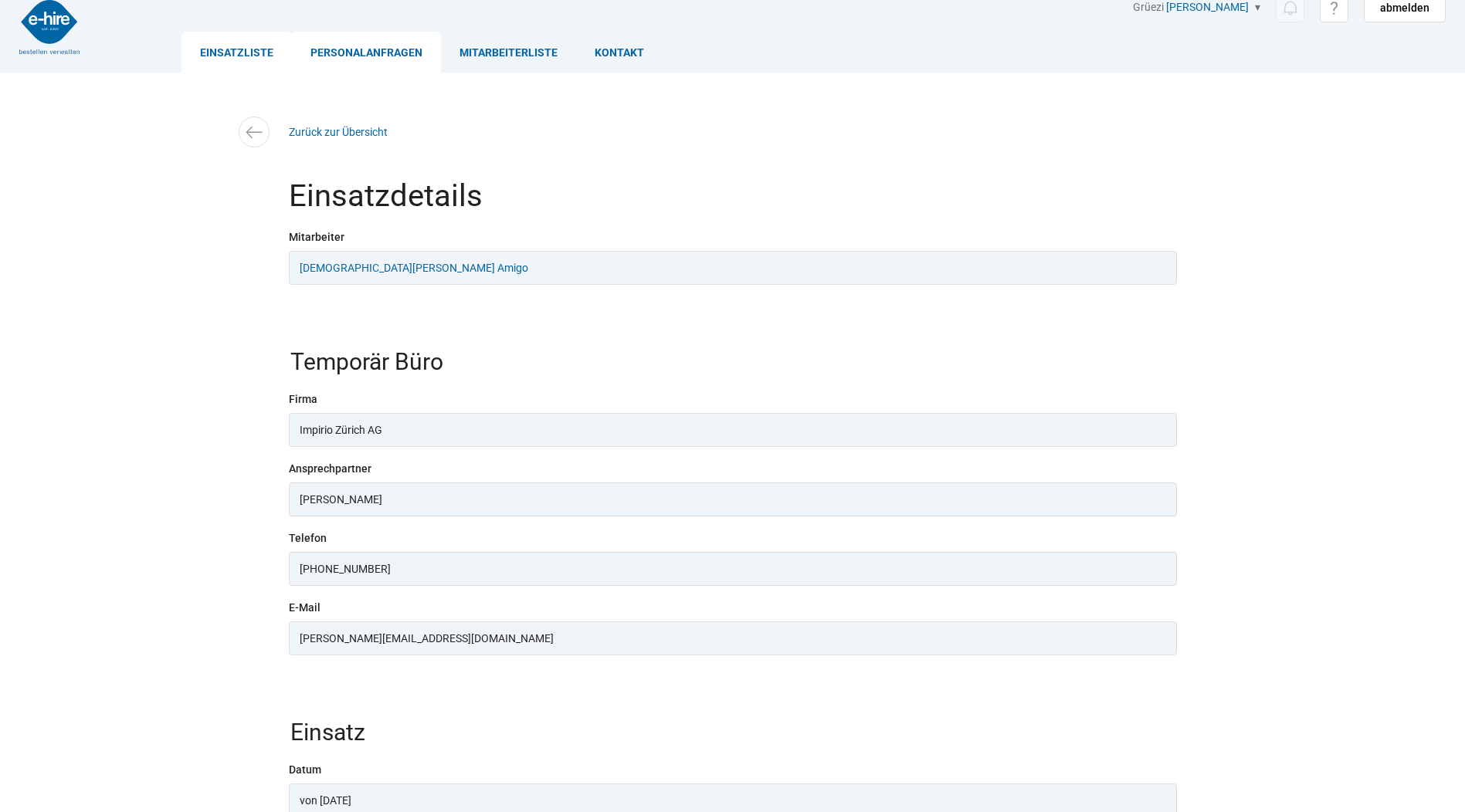
scroll to position [0, 0]
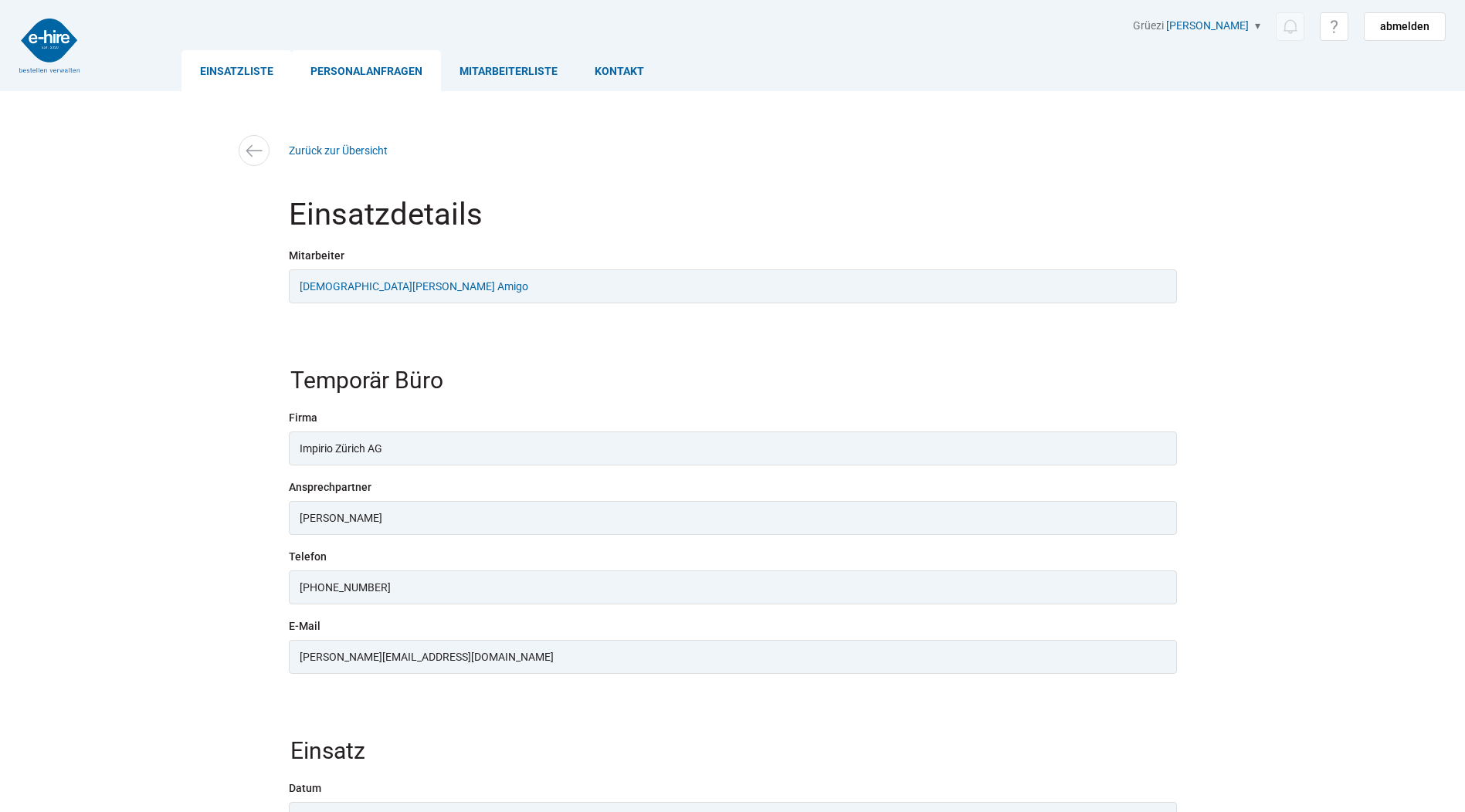
click at [363, 71] on link "Personalanfragen" at bounding box center [366, 71] width 149 height 41
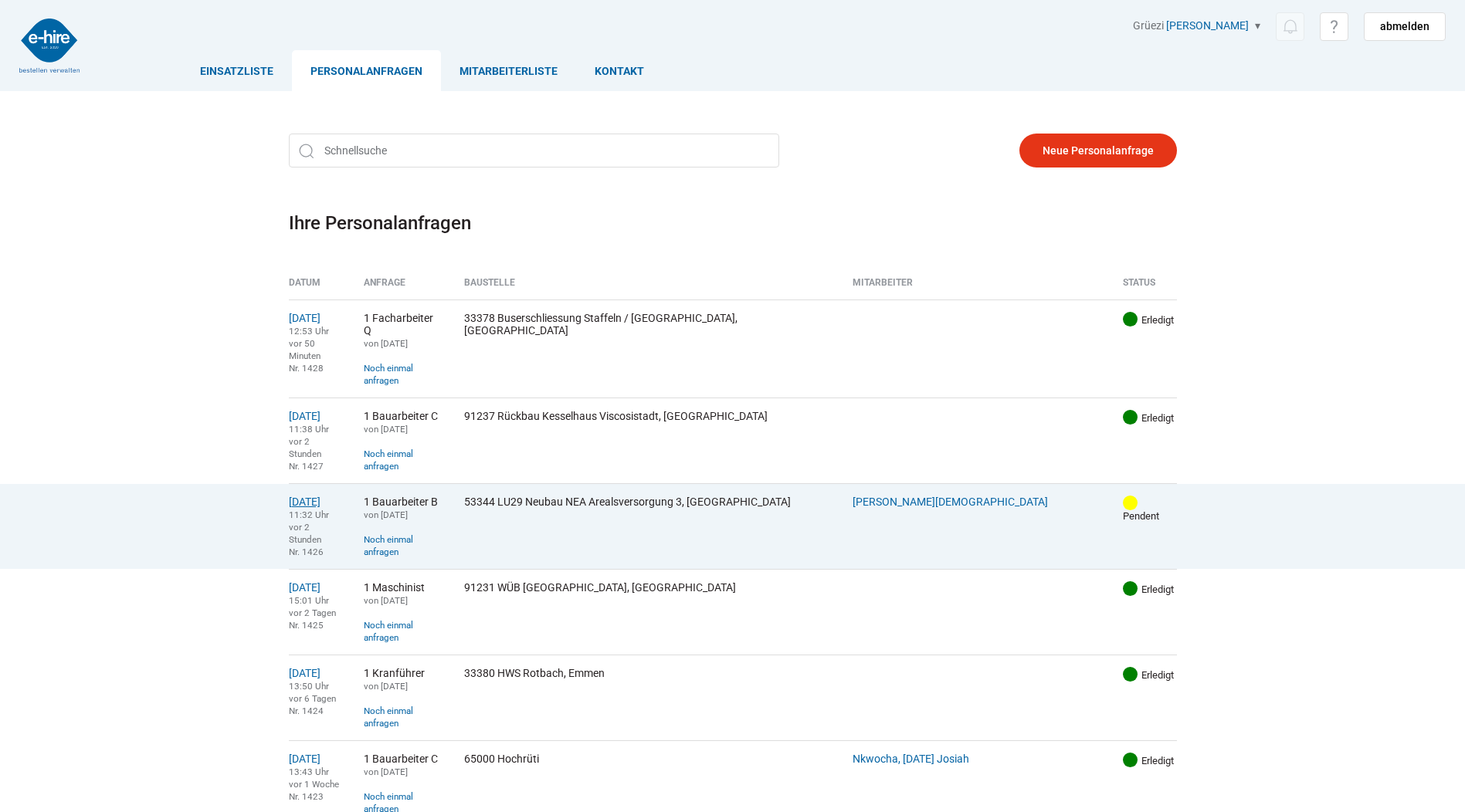
click at [291, 496] on link "21.08.2025" at bounding box center [305, 501] width 32 height 12
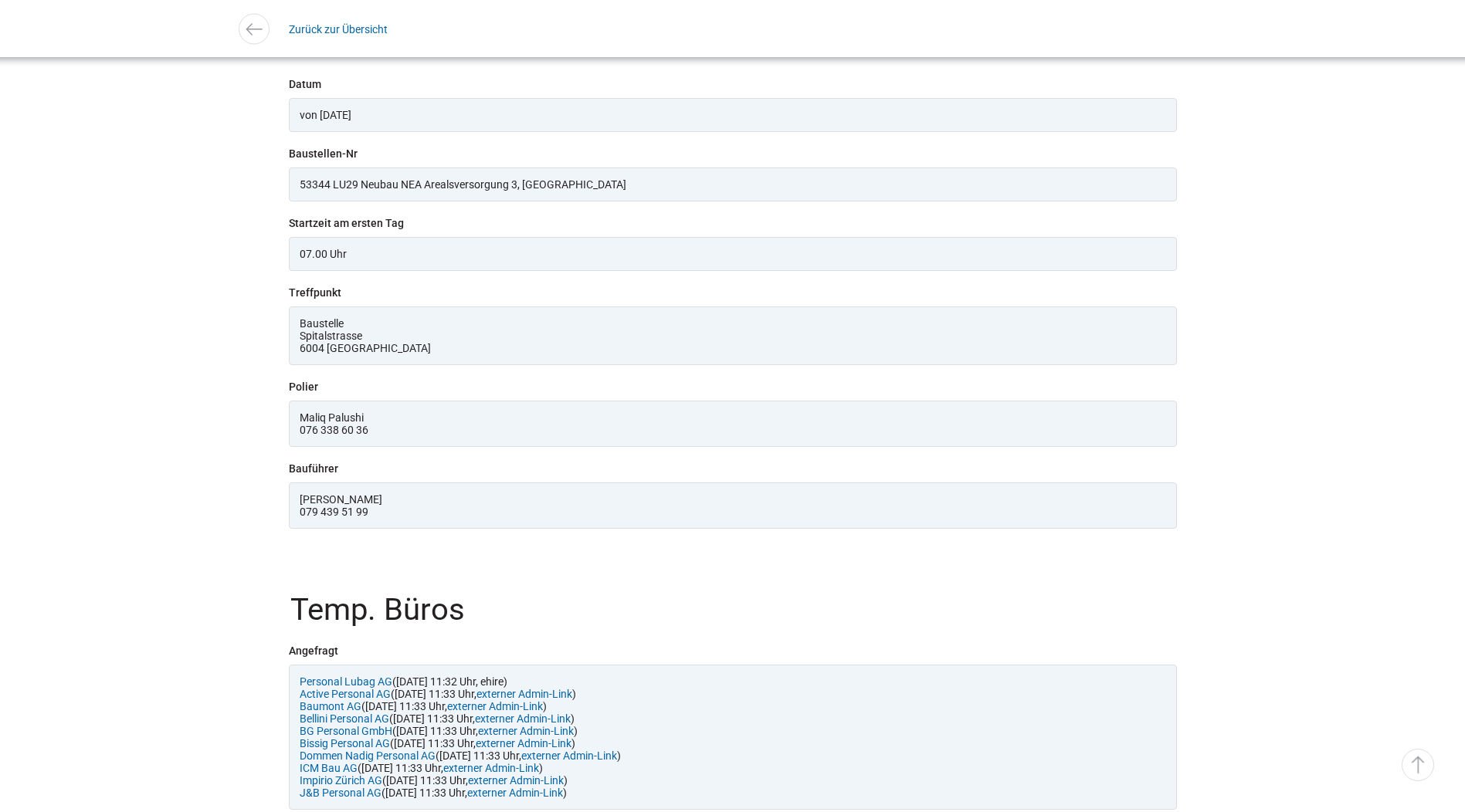
scroll to position [1579, 0]
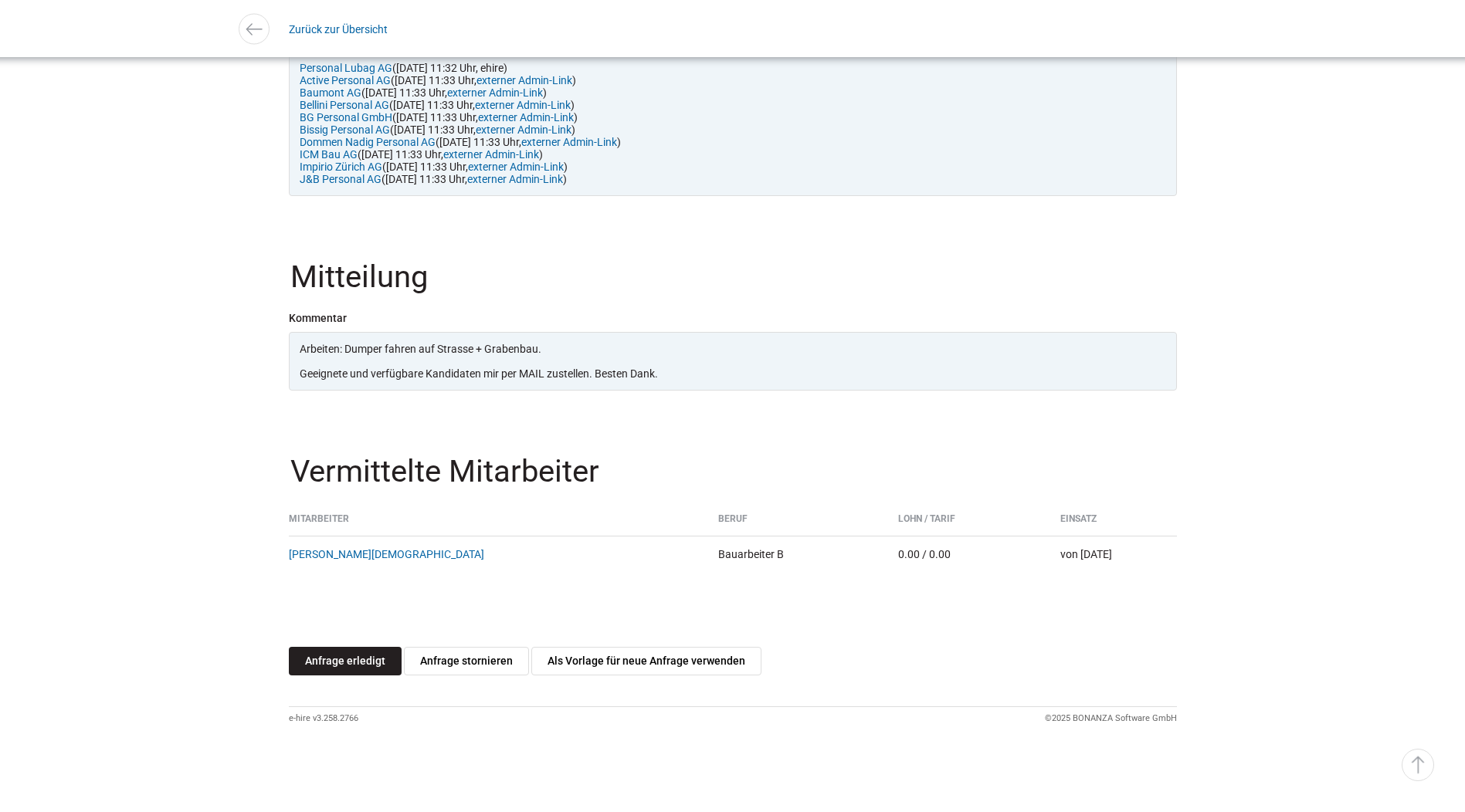
click at [363, 664] on link "Anfrage erledigt" at bounding box center [344, 661] width 112 height 29
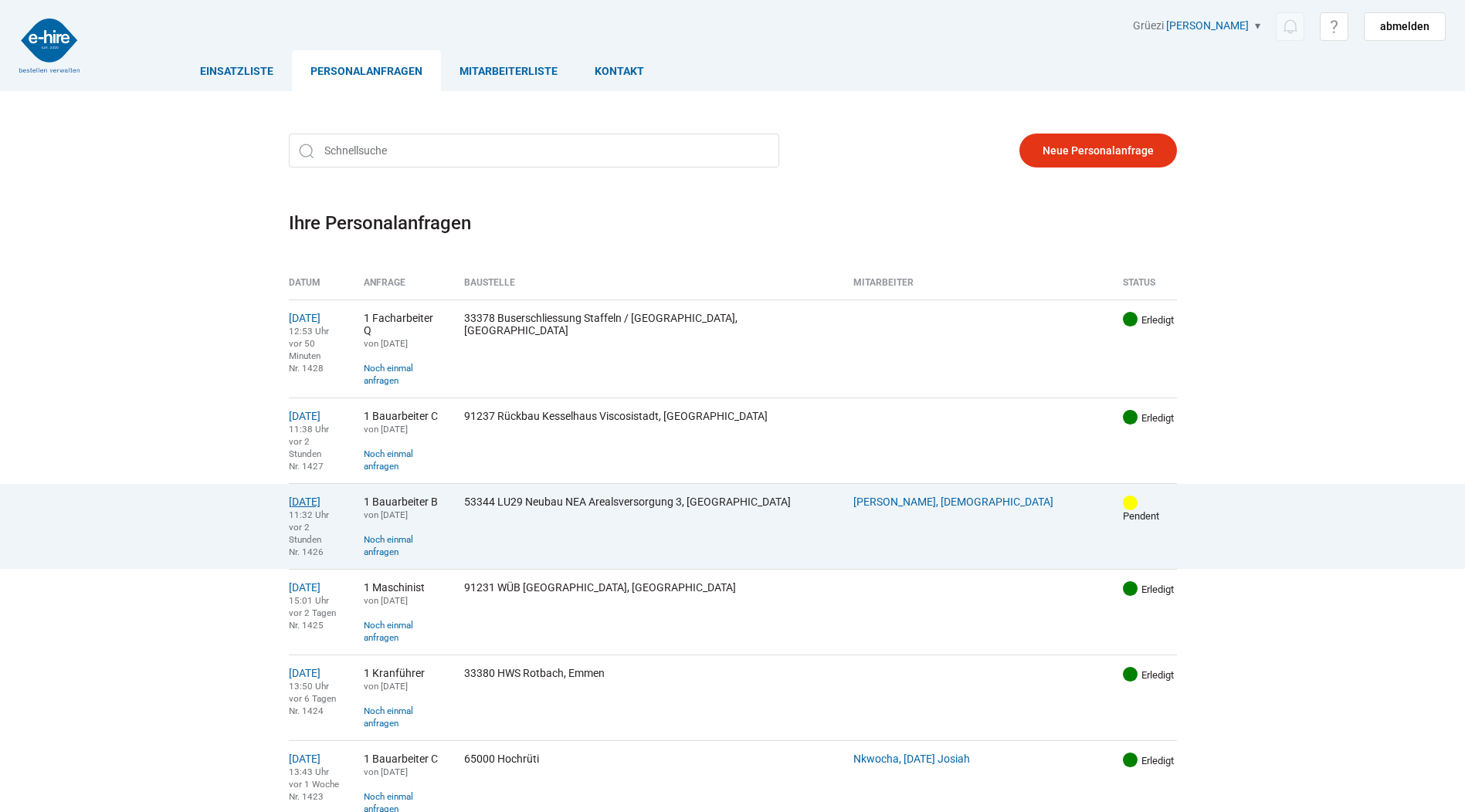
click at [320, 496] on link "[DATE]" at bounding box center [305, 501] width 32 height 12
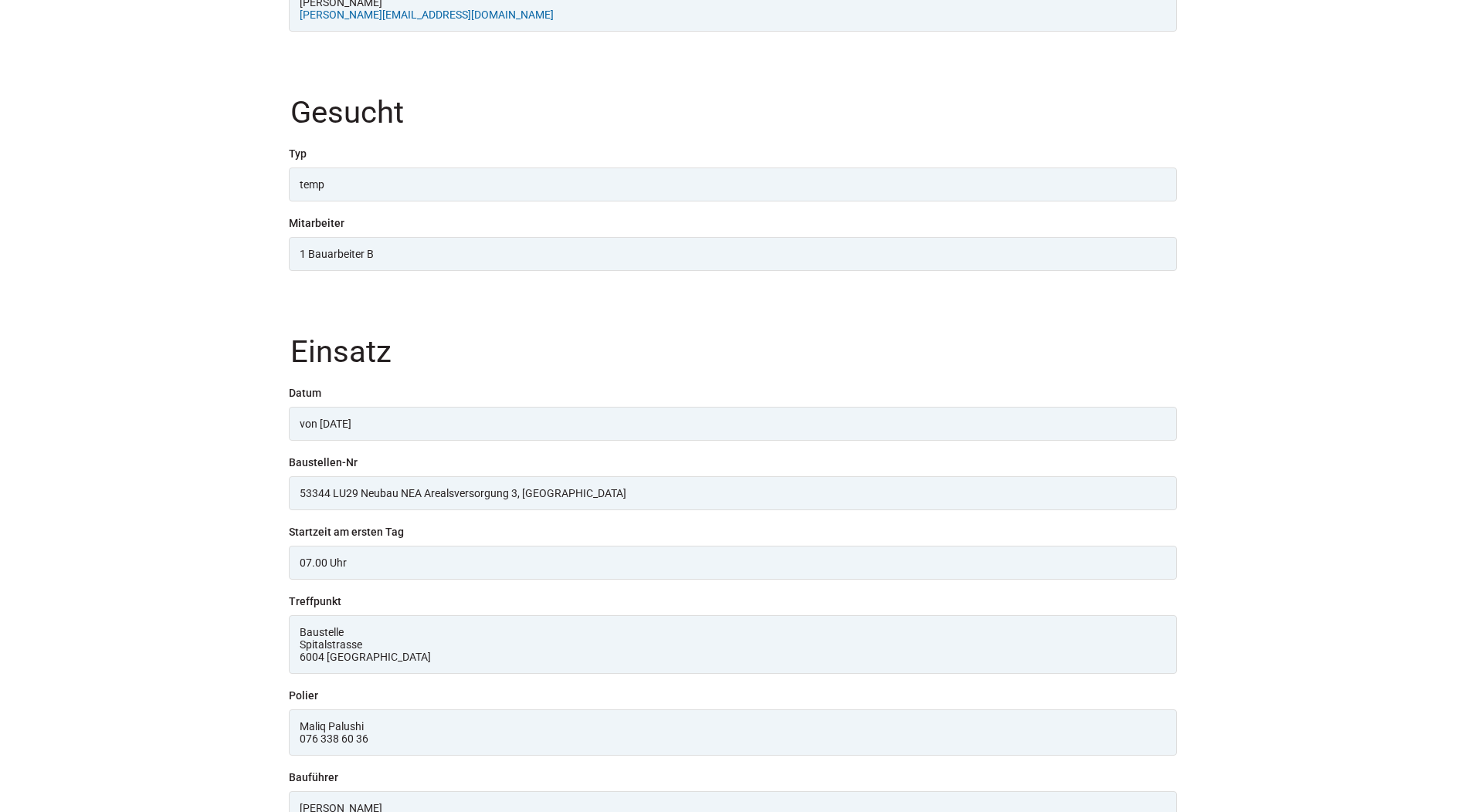
scroll to position [1579, 0]
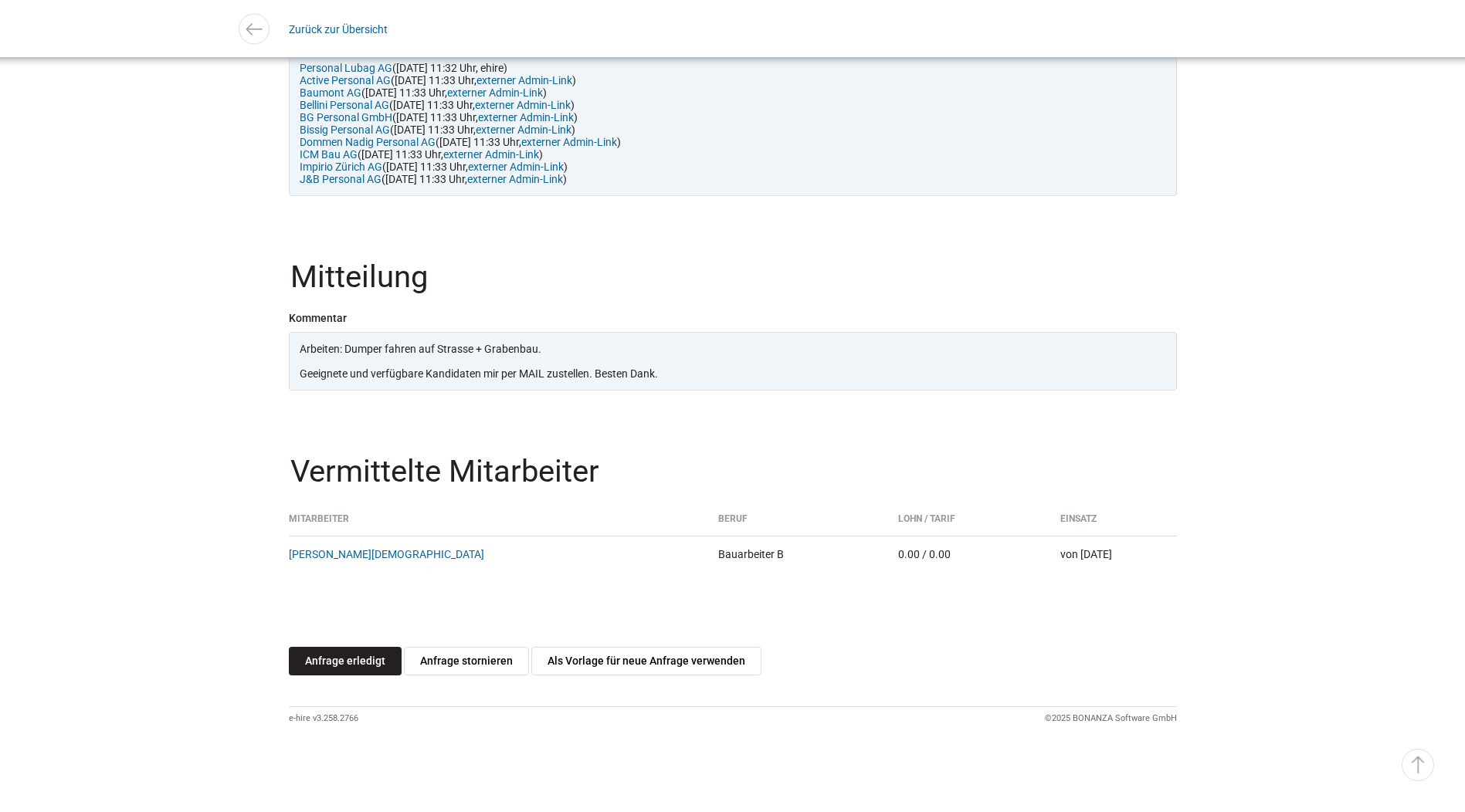
click at [363, 661] on link "Anfrage erledigt" at bounding box center [344, 661] width 112 height 29
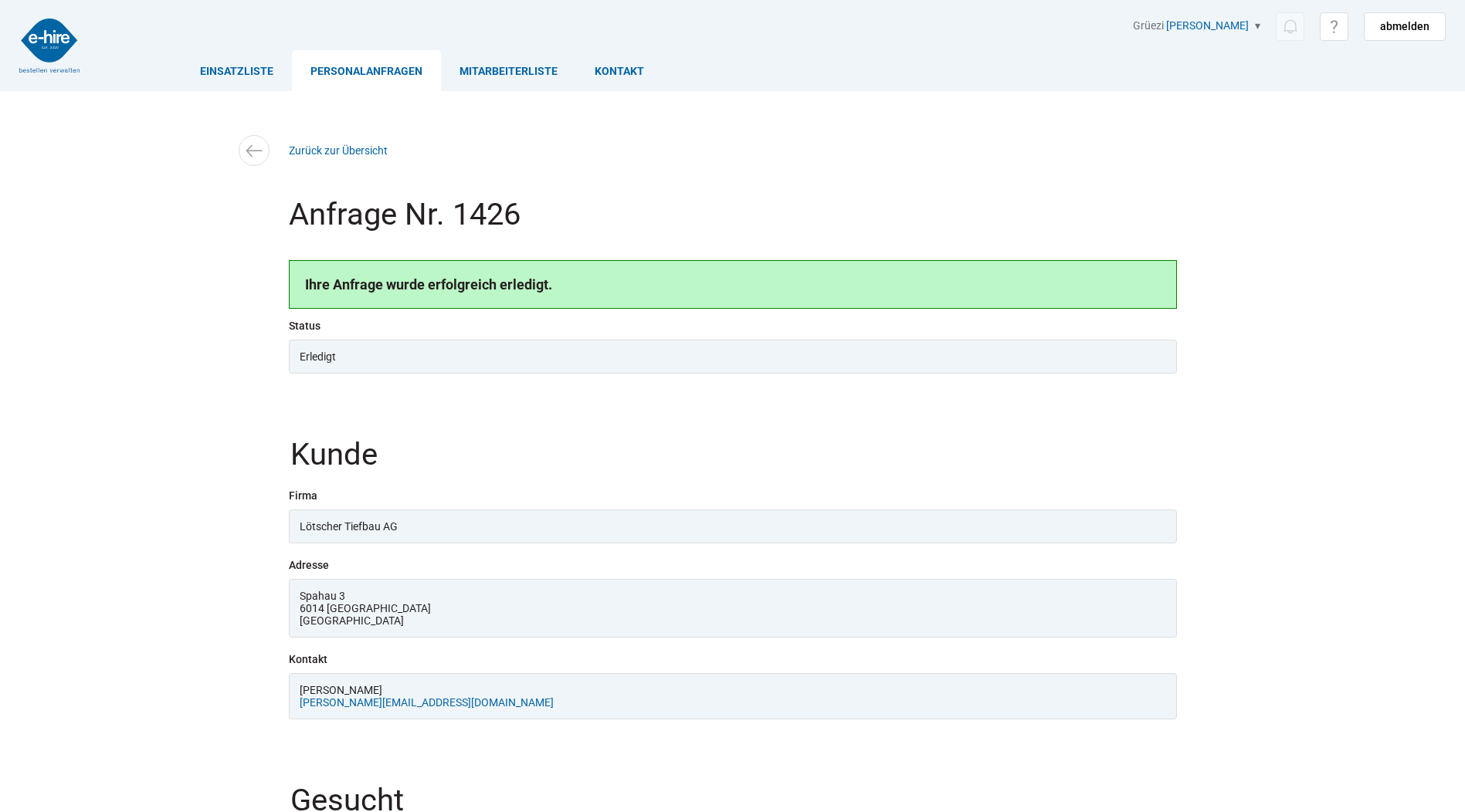
click at [337, 67] on link "Personalanfragen" at bounding box center [366, 71] width 149 height 41
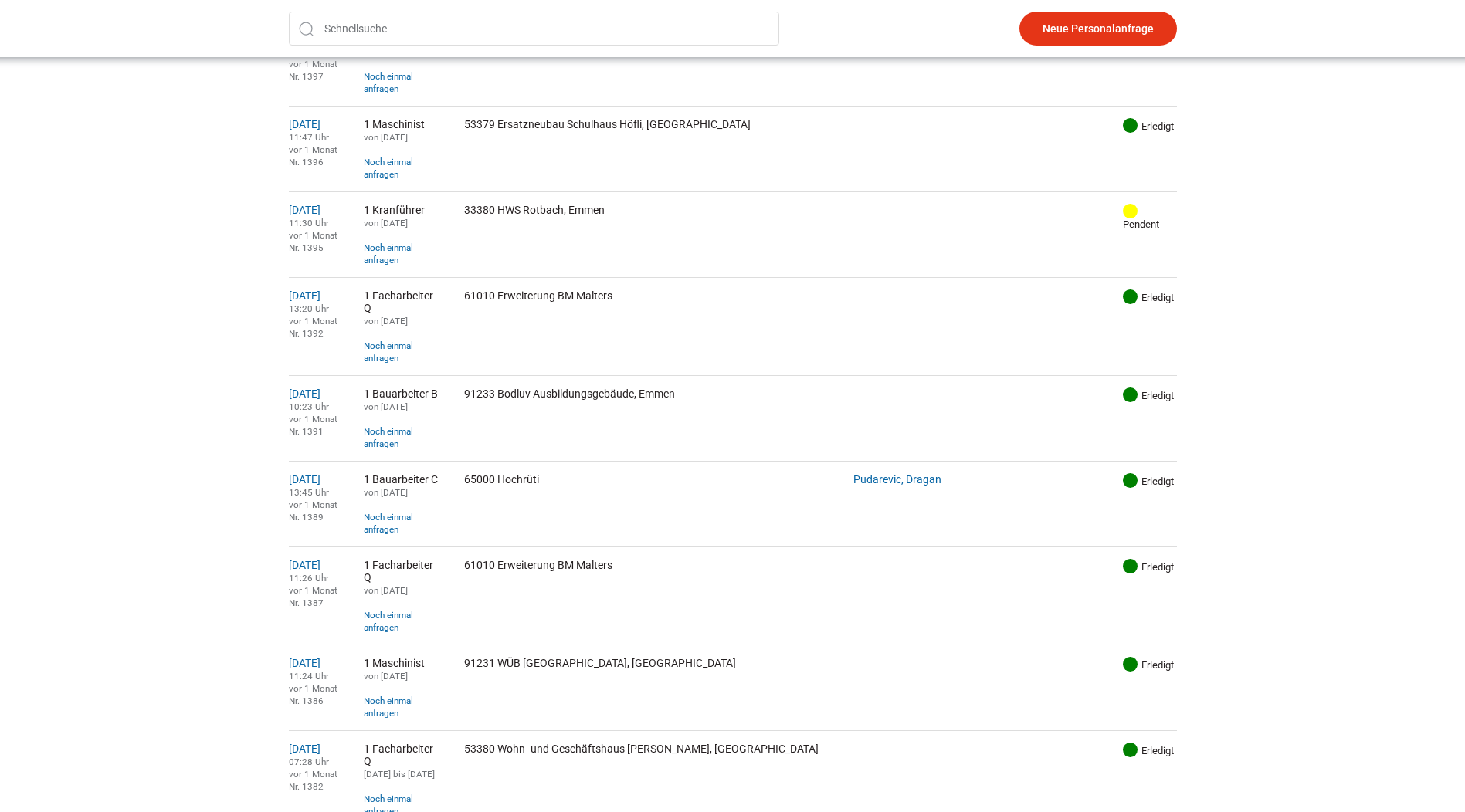
scroll to position [1929, 0]
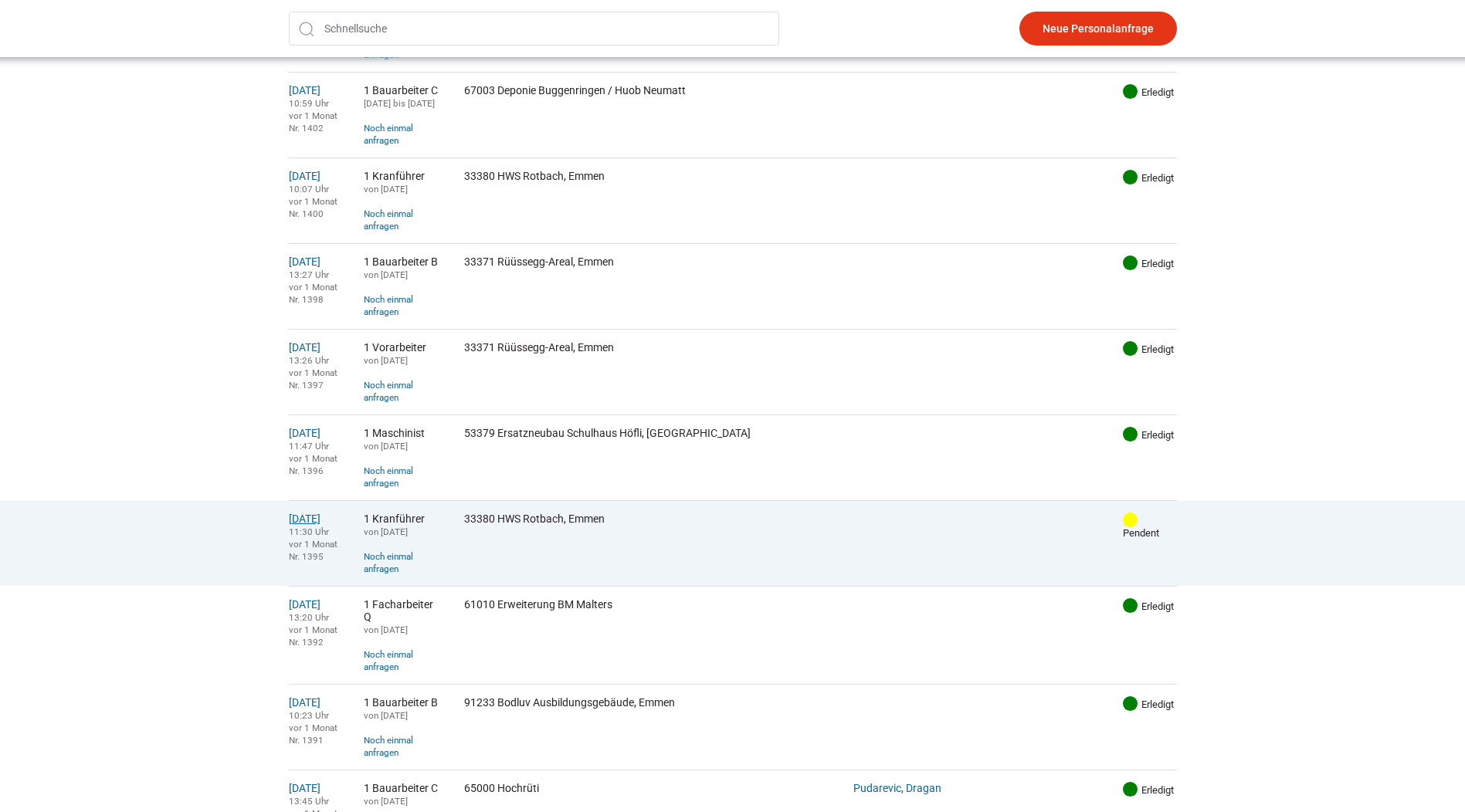
click at [320, 512] on link "[DATE]" at bounding box center [305, 518] width 32 height 12
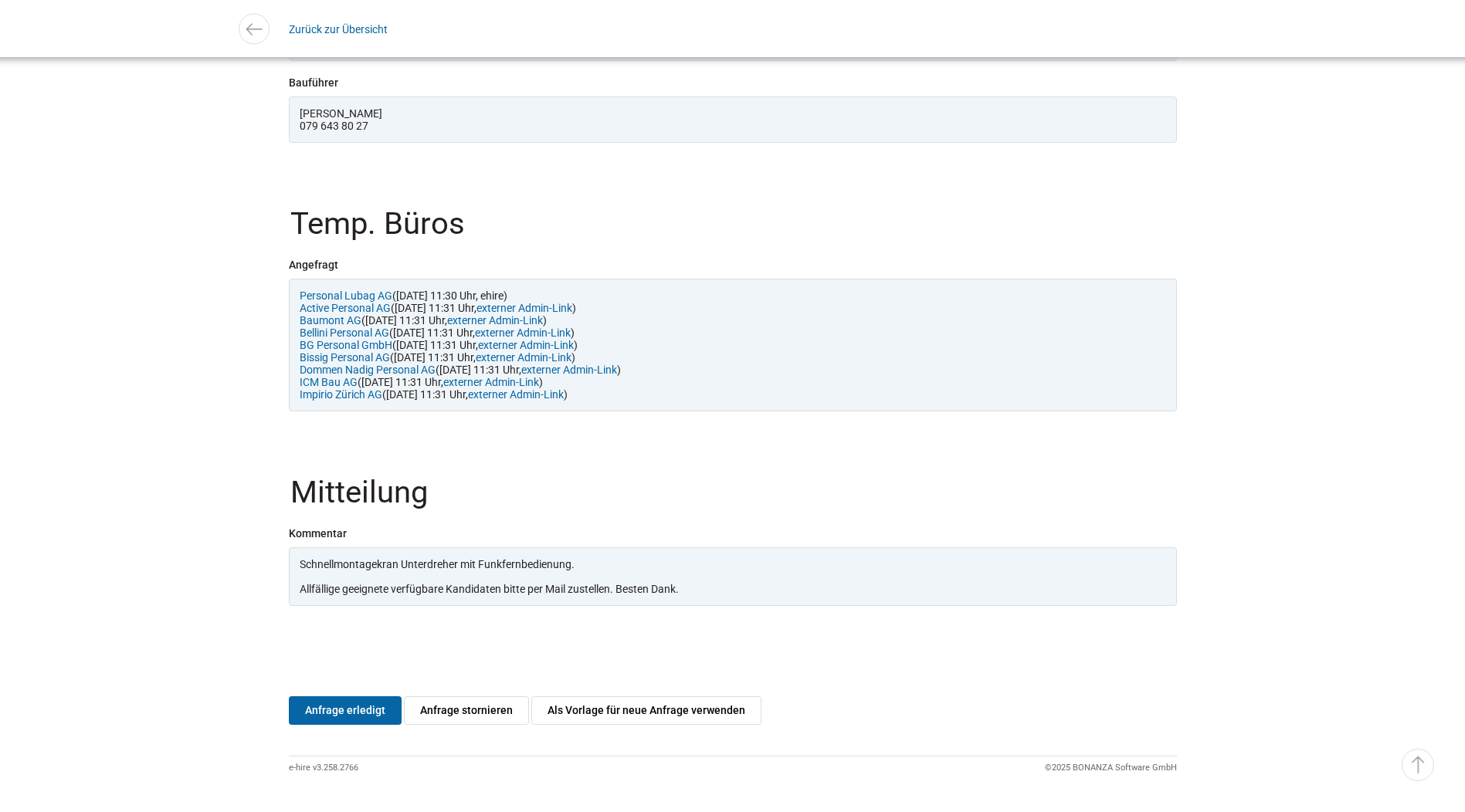
scroll to position [1398, 0]
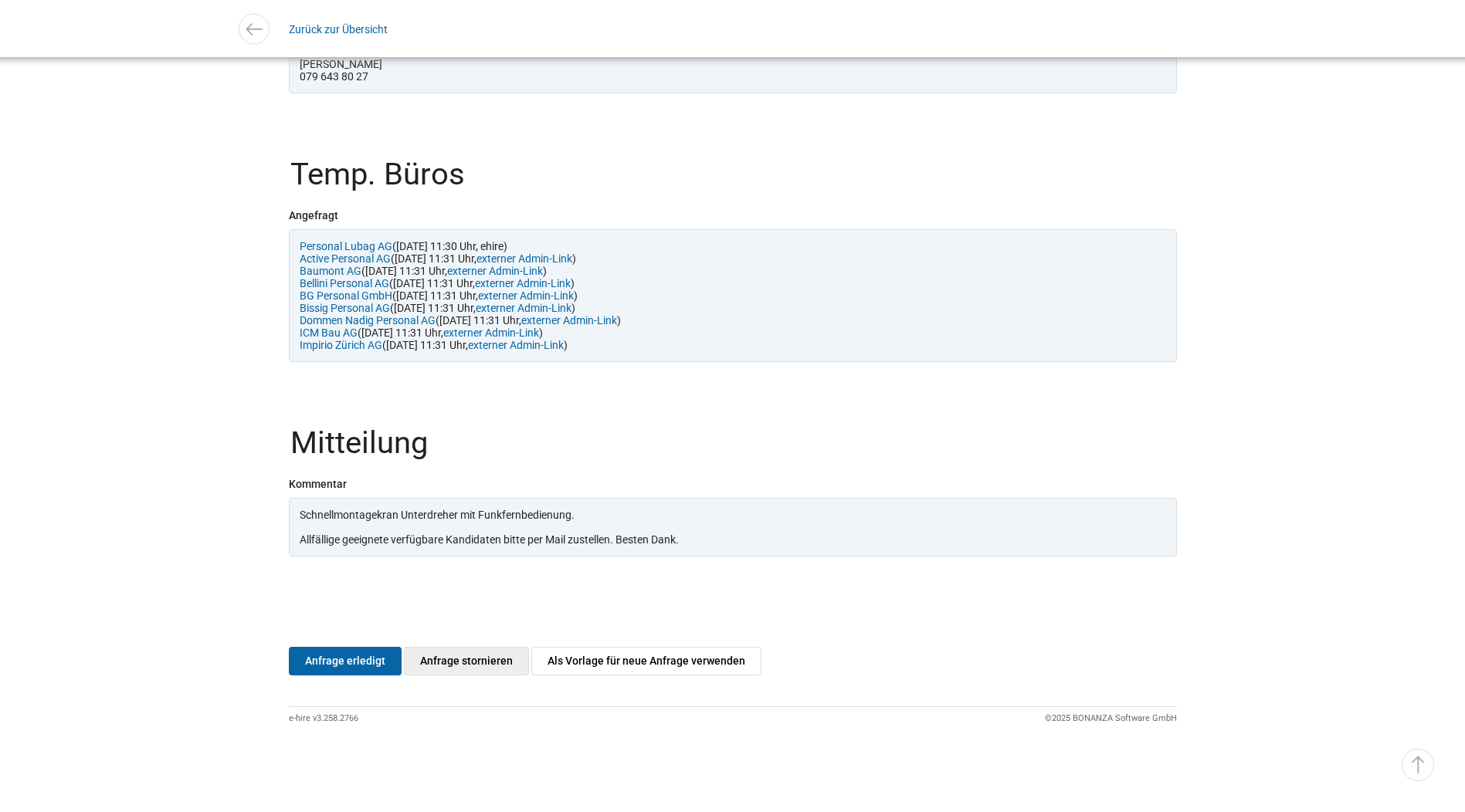
click at [498, 661] on link "Anfrage stornieren" at bounding box center [466, 661] width 125 height 29
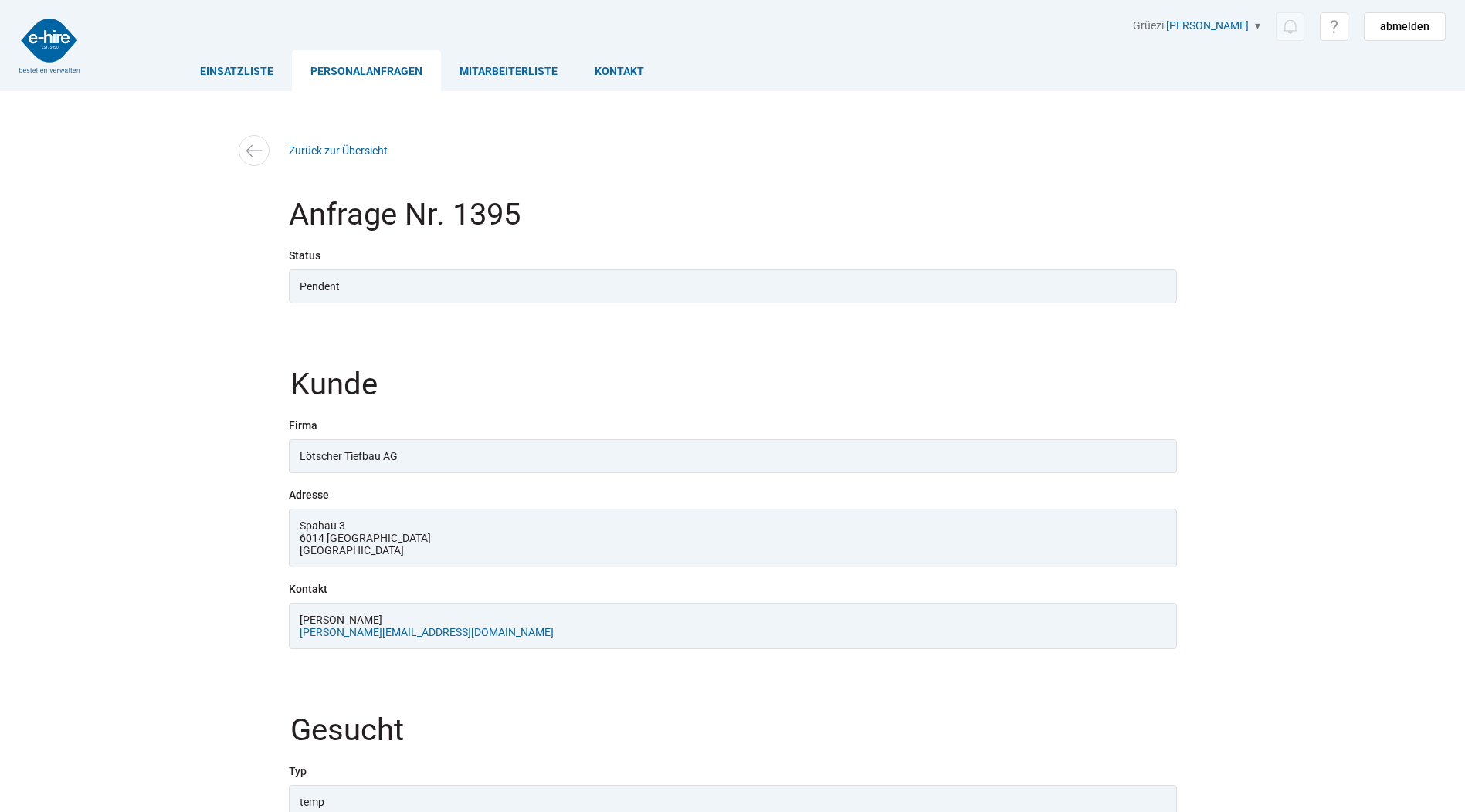
click at [387, 75] on link "Personalanfragen" at bounding box center [366, 71] width 149 height 41
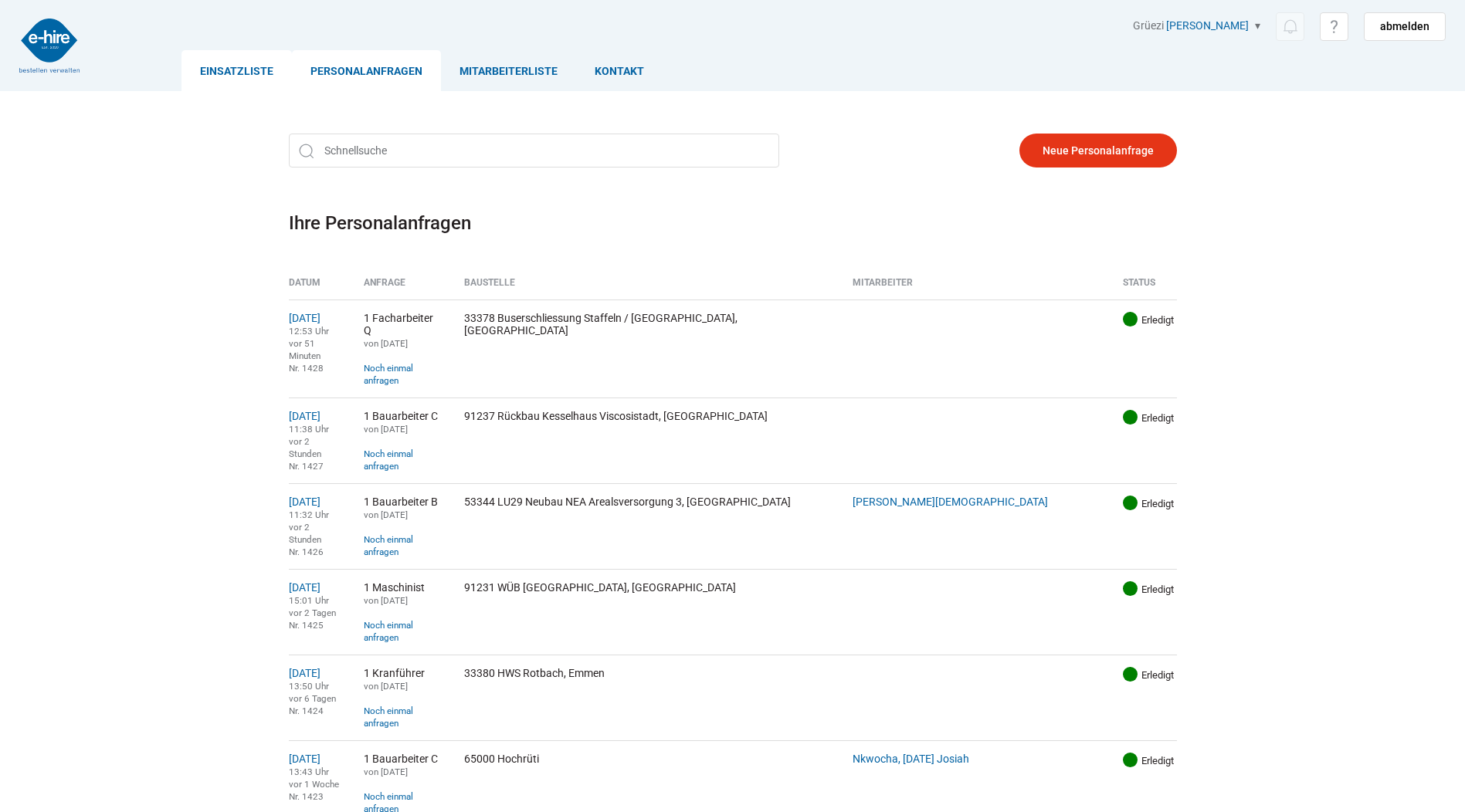
click at [241, 73] on link "Einsatzliste" at bounding box center [236, 71] width 110 height 41
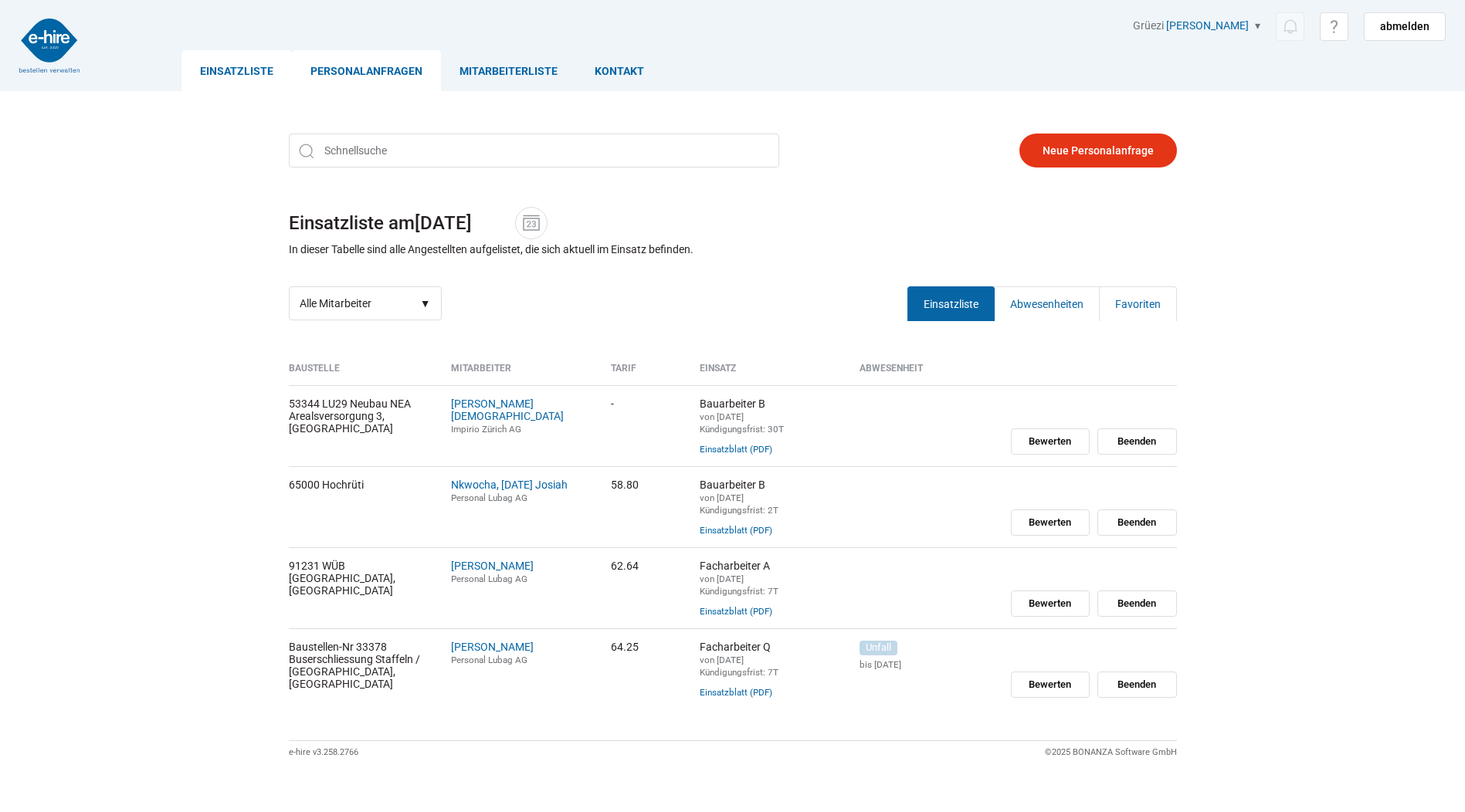
click at [390, 71] on link "Personalanfragen" at bounding box center [366, 71] width 149 height 41
